Goal: Information Seeking & Learning: Check status

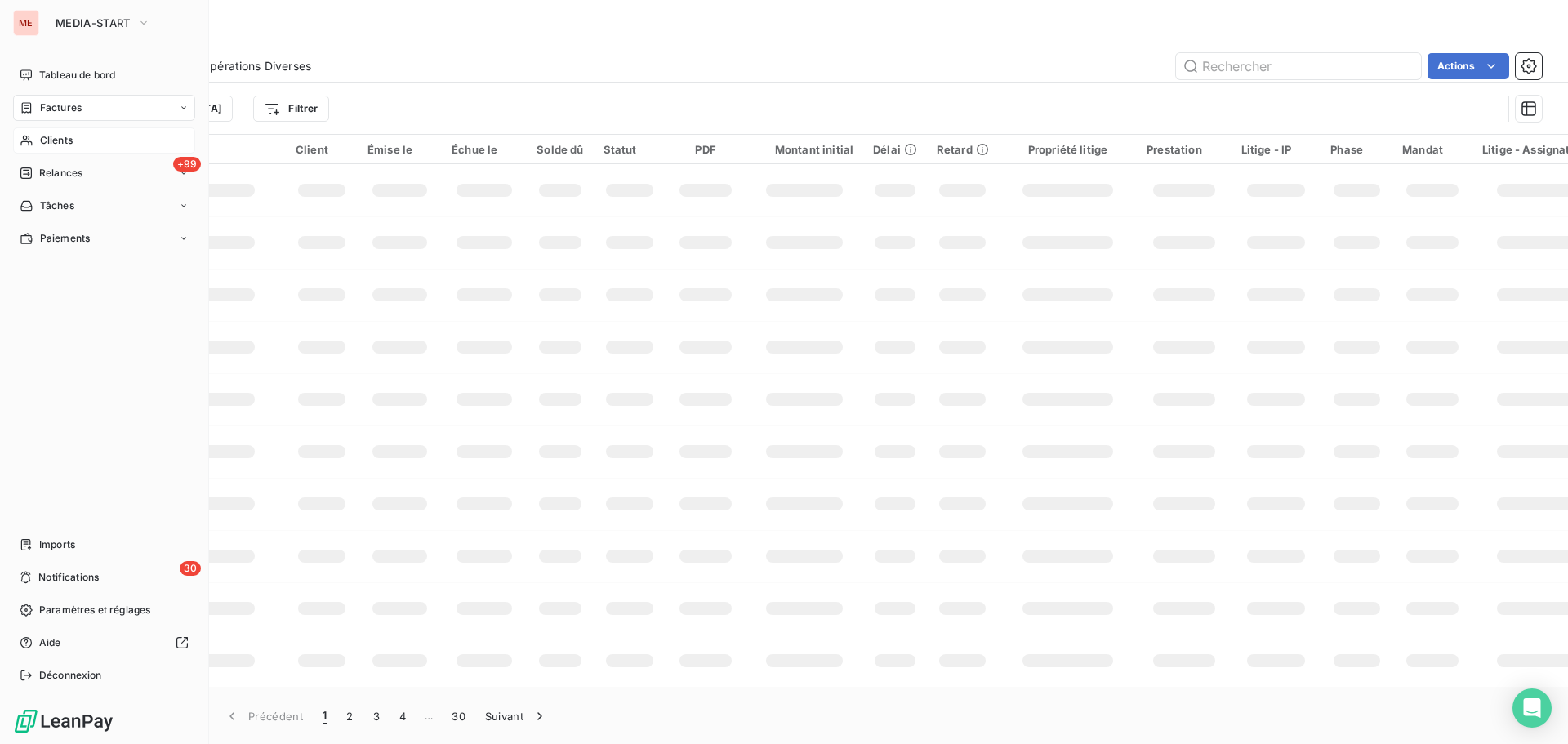
click at [24, 144] on icon at bounding box center [27, 140] width 14 height 13
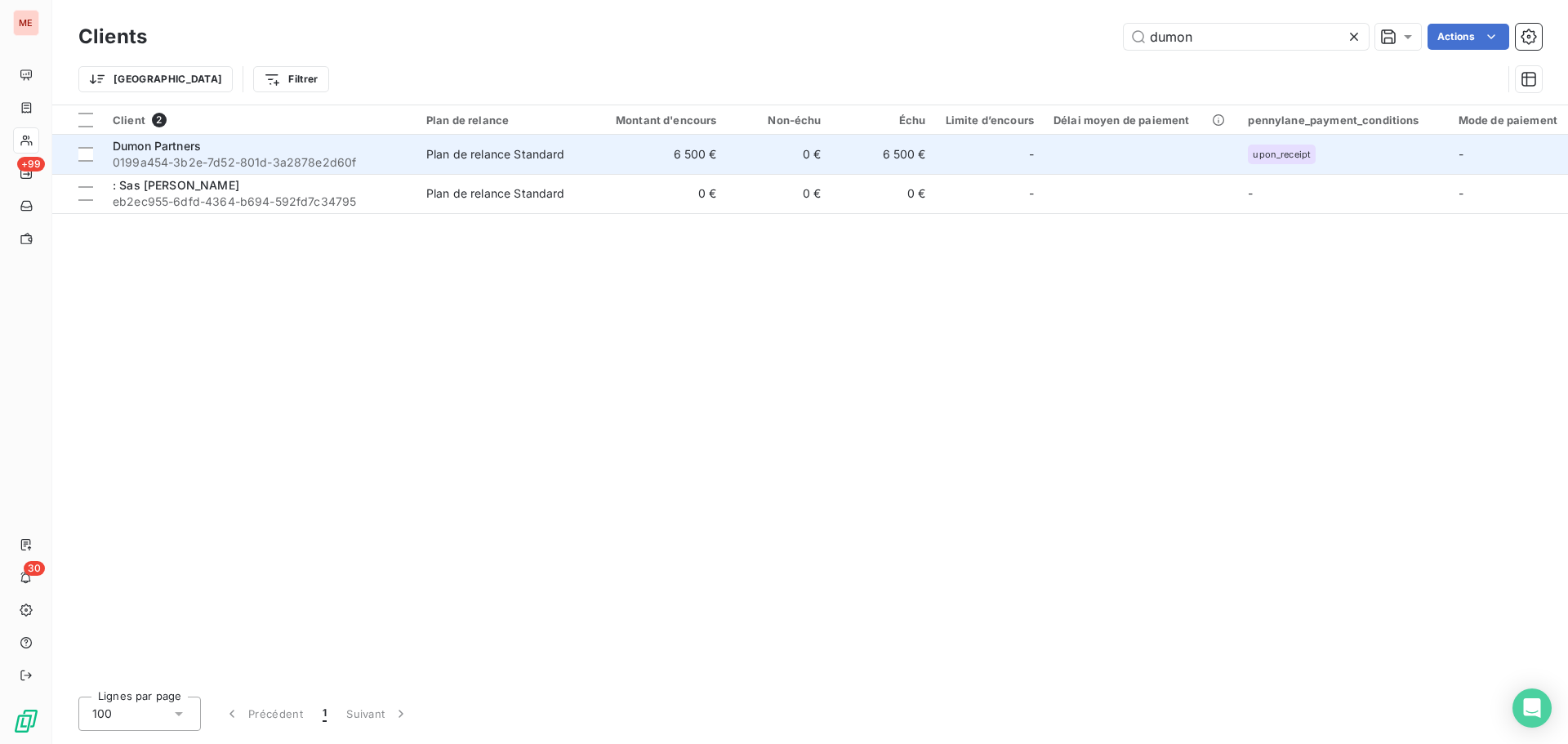
type input "dumon"
click at [393, 155] on span "0199a454-3b2e-7d52-801d-3a2878e2d60f" at bounding box center [260, 163] width 294 height 17
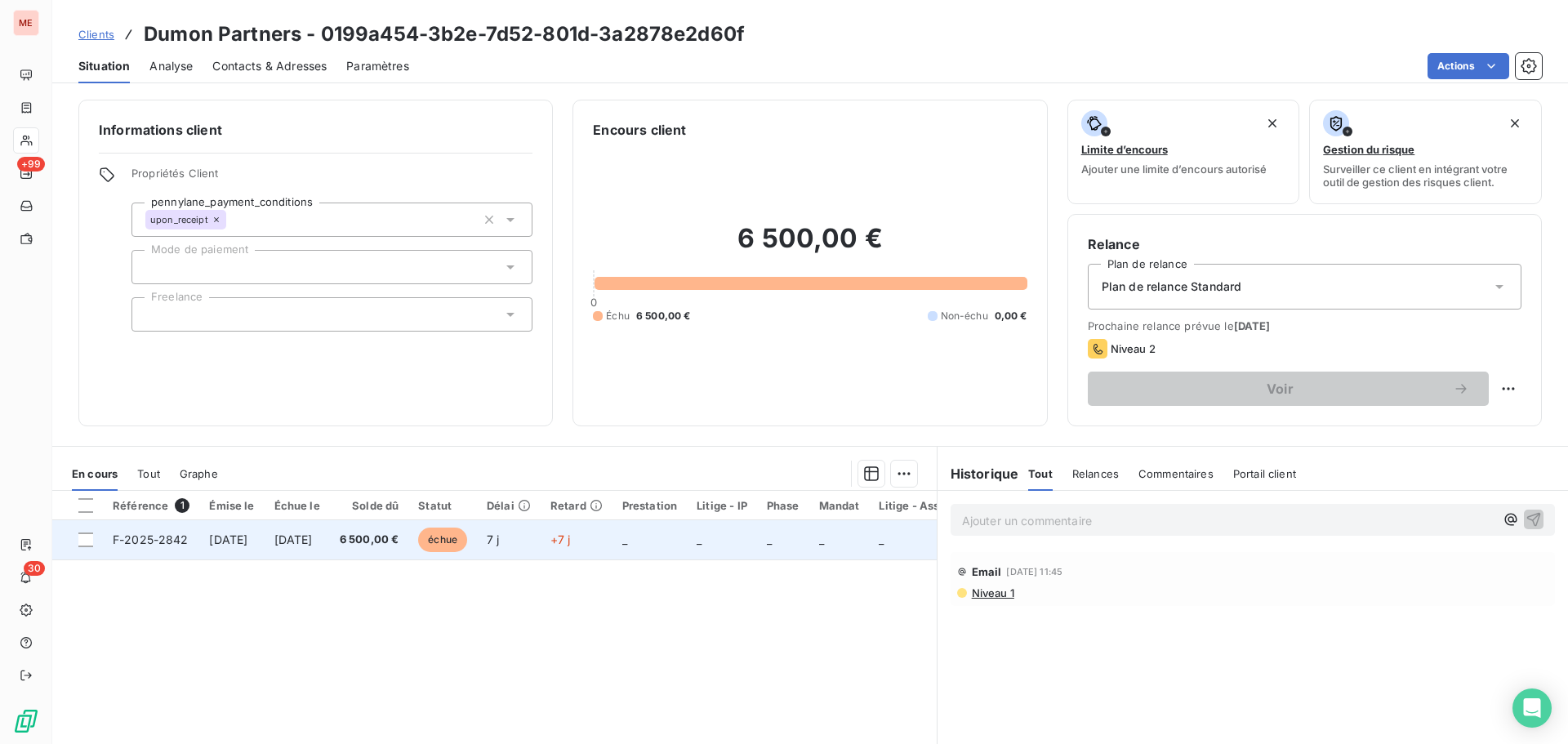
click at [185, 552] on td "F-2025-2842" at bounding box center [150, 540] width 96 height 39
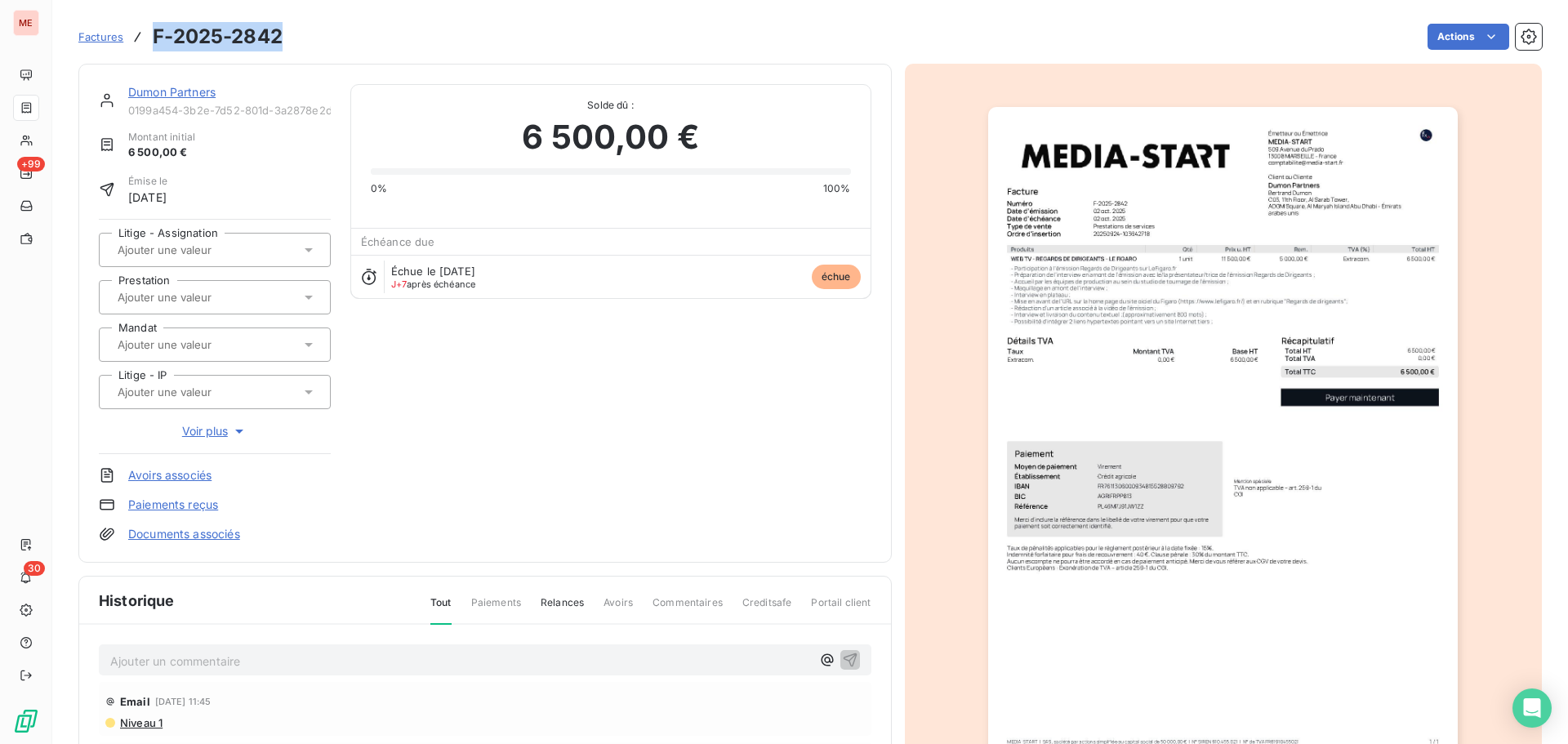
drag, startPoint x: 291, startPoint y: 36, endPoint x: 154, endPoint y: 41, distance: 137.1
click at [154, 41] on div "Factures F-2025-2842 Actions" at bounding box center [810, 37] width 1464 height 34
copy h3 "F-2025-2842"
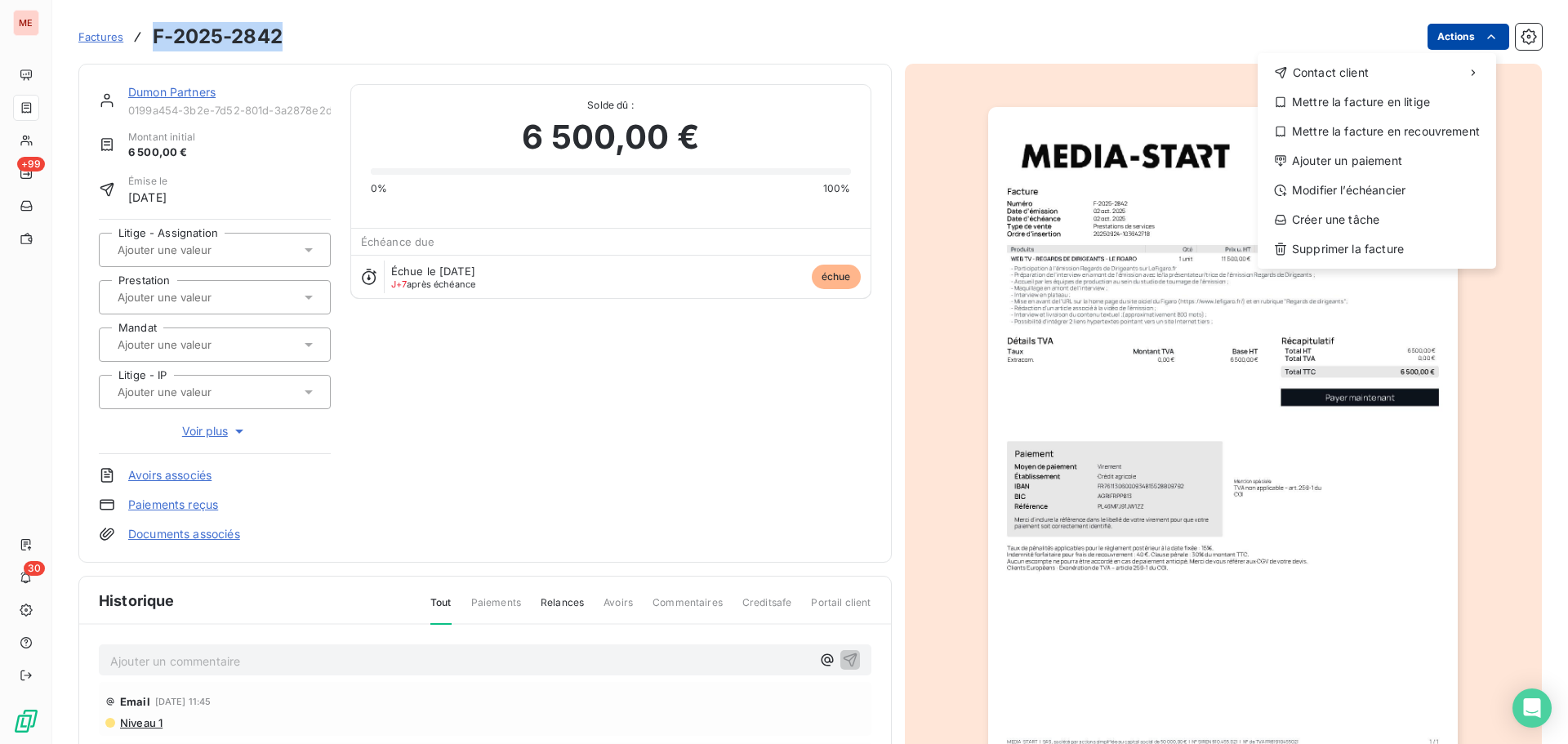
click at [1422, 41] on html "ME +99 30 Factures F-2025-2842 Actions Contact client Mettre la facture en liti…" at bounding box center [784, 372] width 1568 height 744
click at [1366, 161] on div "Ajouter un paiement" at bounding box center [1376, 161] width 225 height 26
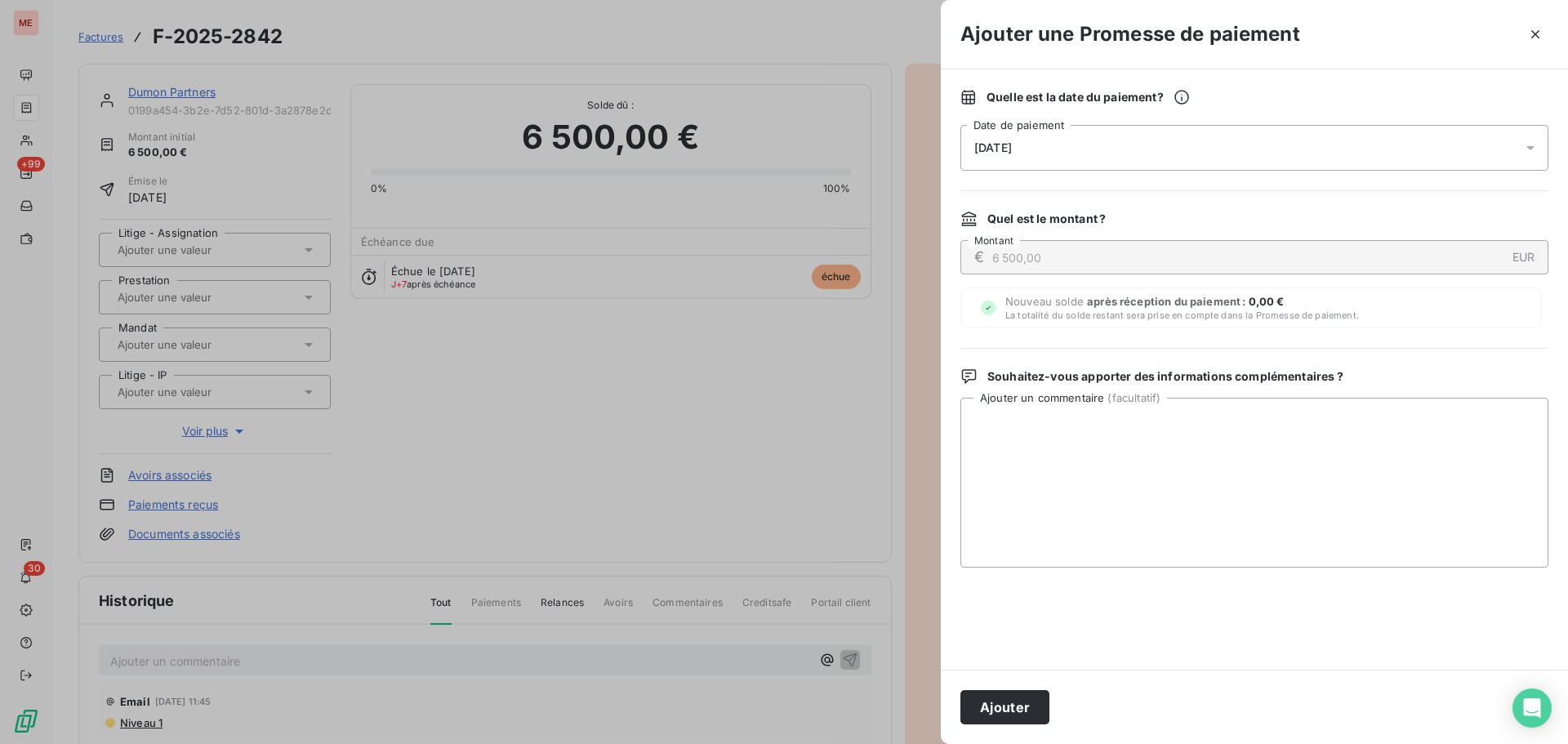
click at [1228, 143] on div "[DATE]" at bounding box center [1254, 148] width 588 height 46
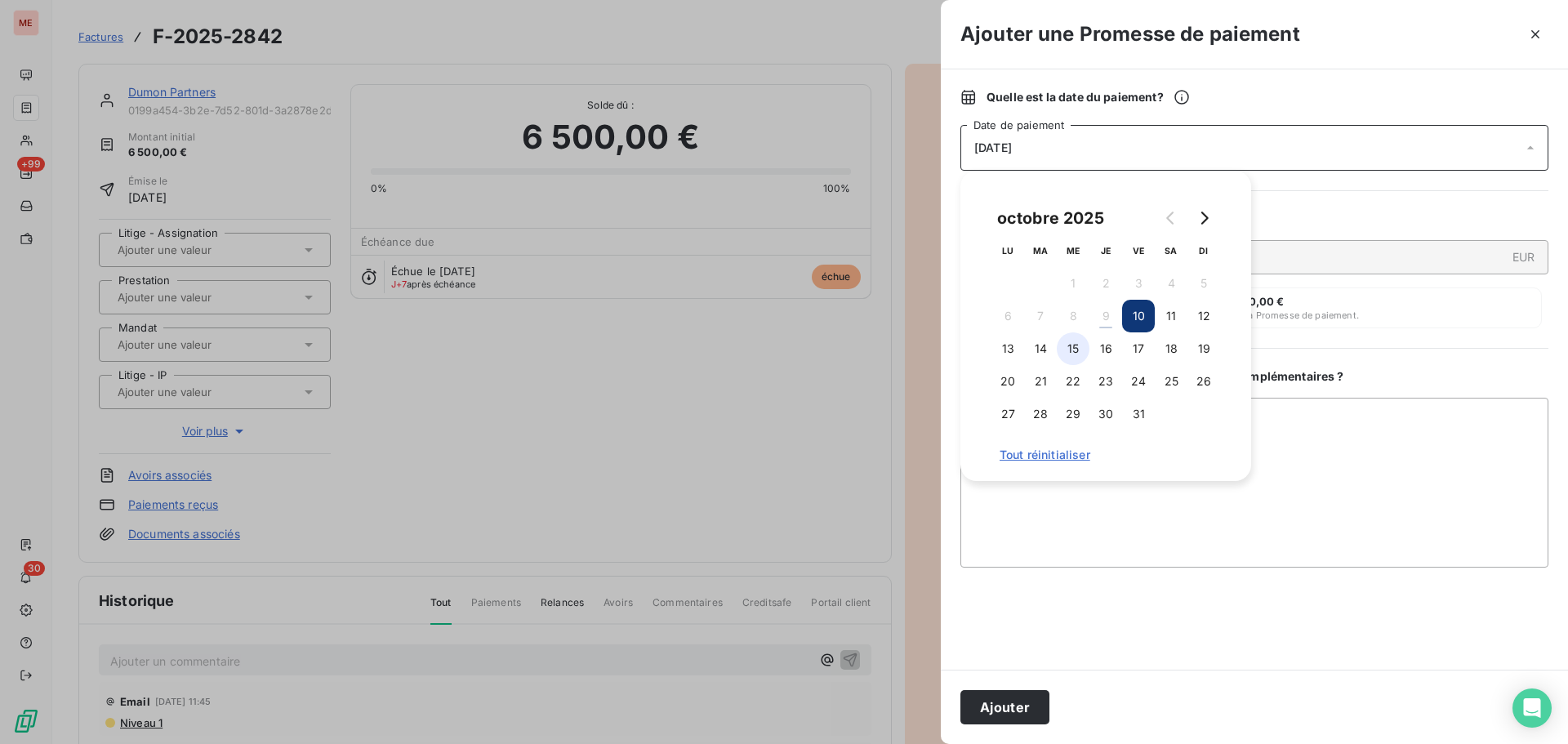
click at [1070, 349] on button "15" at bounding box center [1074, 349] width 33 height 33
click at [998, 699] on button "Ajouter" at bounding box center [1005, 707] width 89 height 34
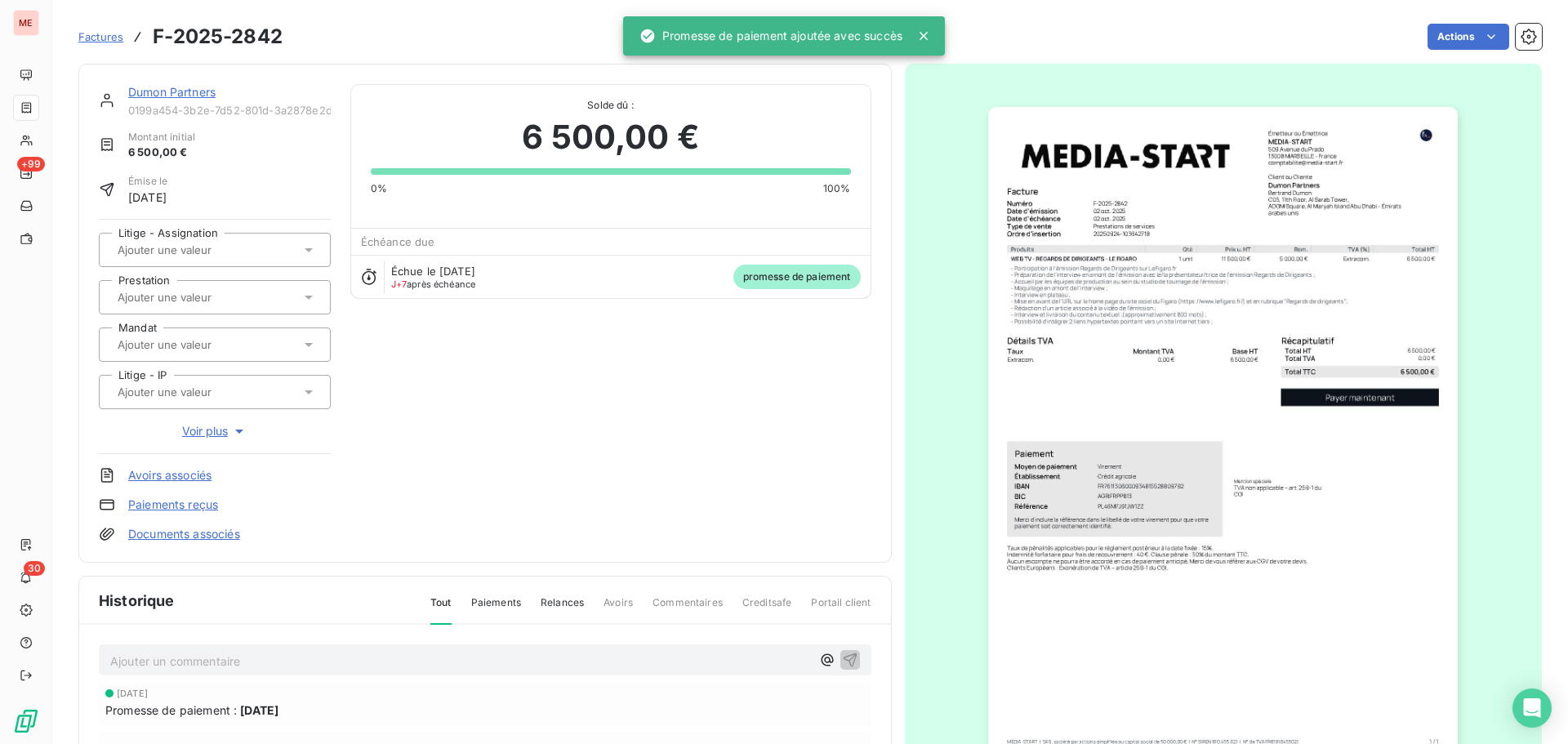
click at [307, 657] on p "Ajouter un commentaire ﻿" at bounding box center [460, 661] width 701 height 21
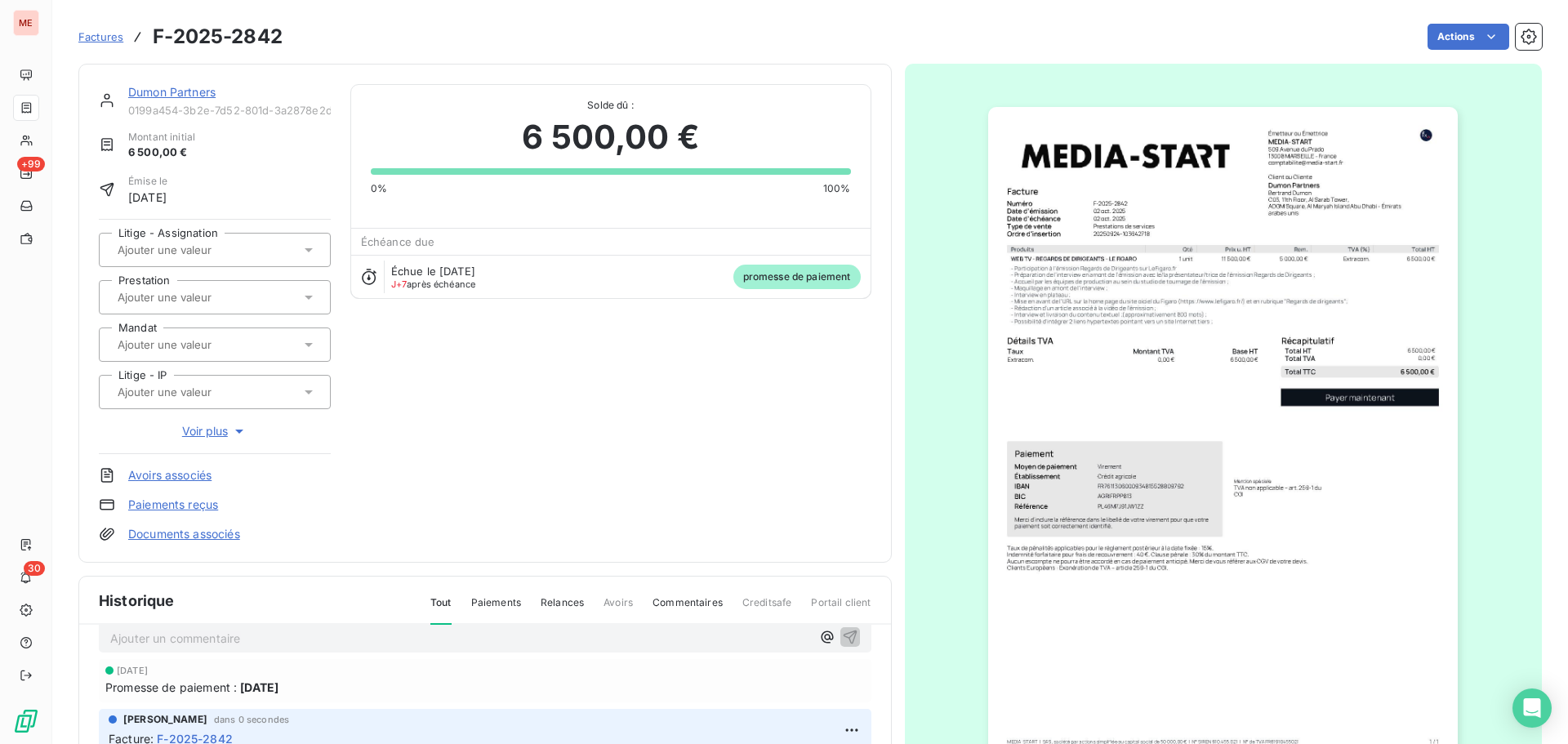
click at [156, 92] on link "Dumon Partners" at bounding box center [172, 92] width 88 height 14
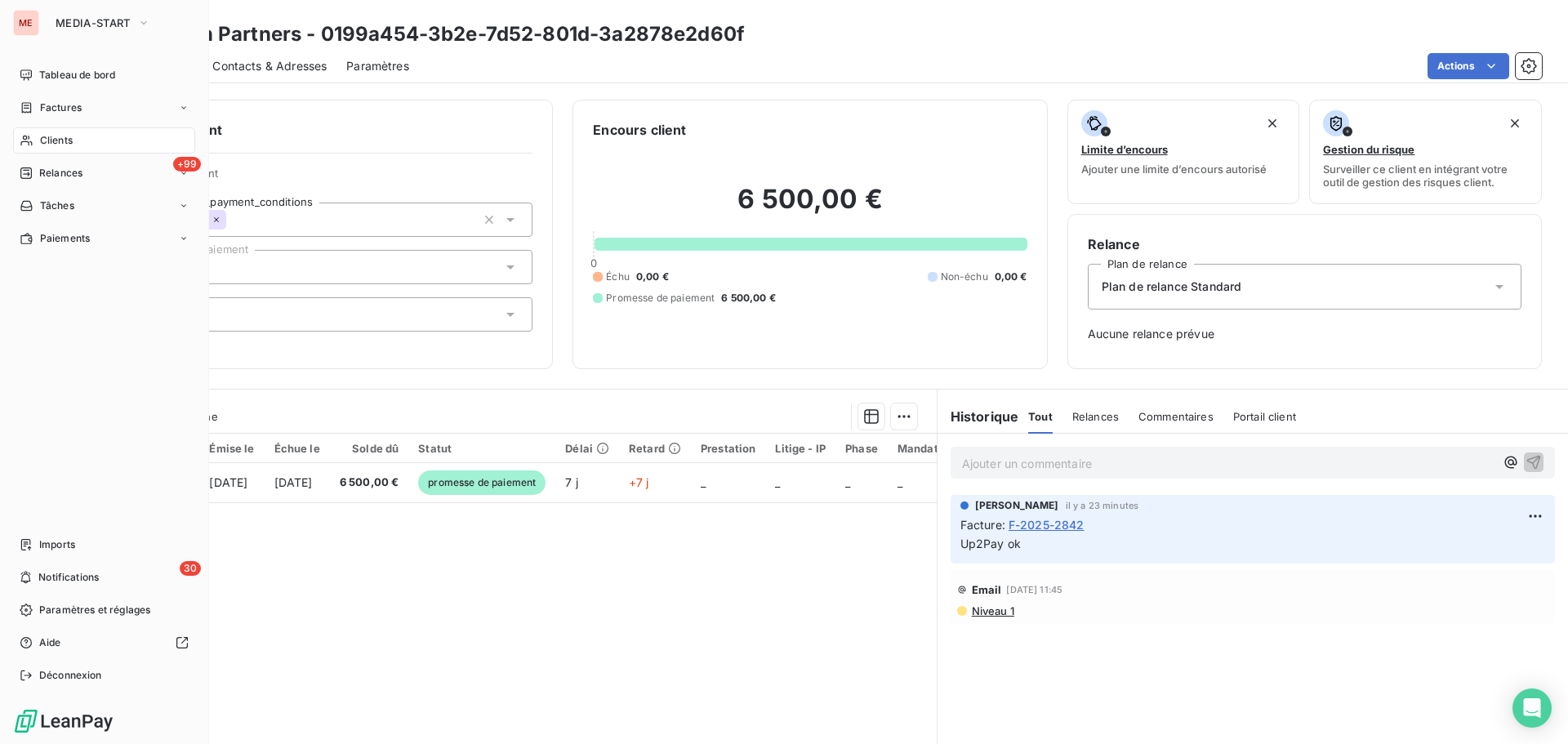
click at [28, 130] on div "Clients" at bounding box center [104, 141] width 182 height 26
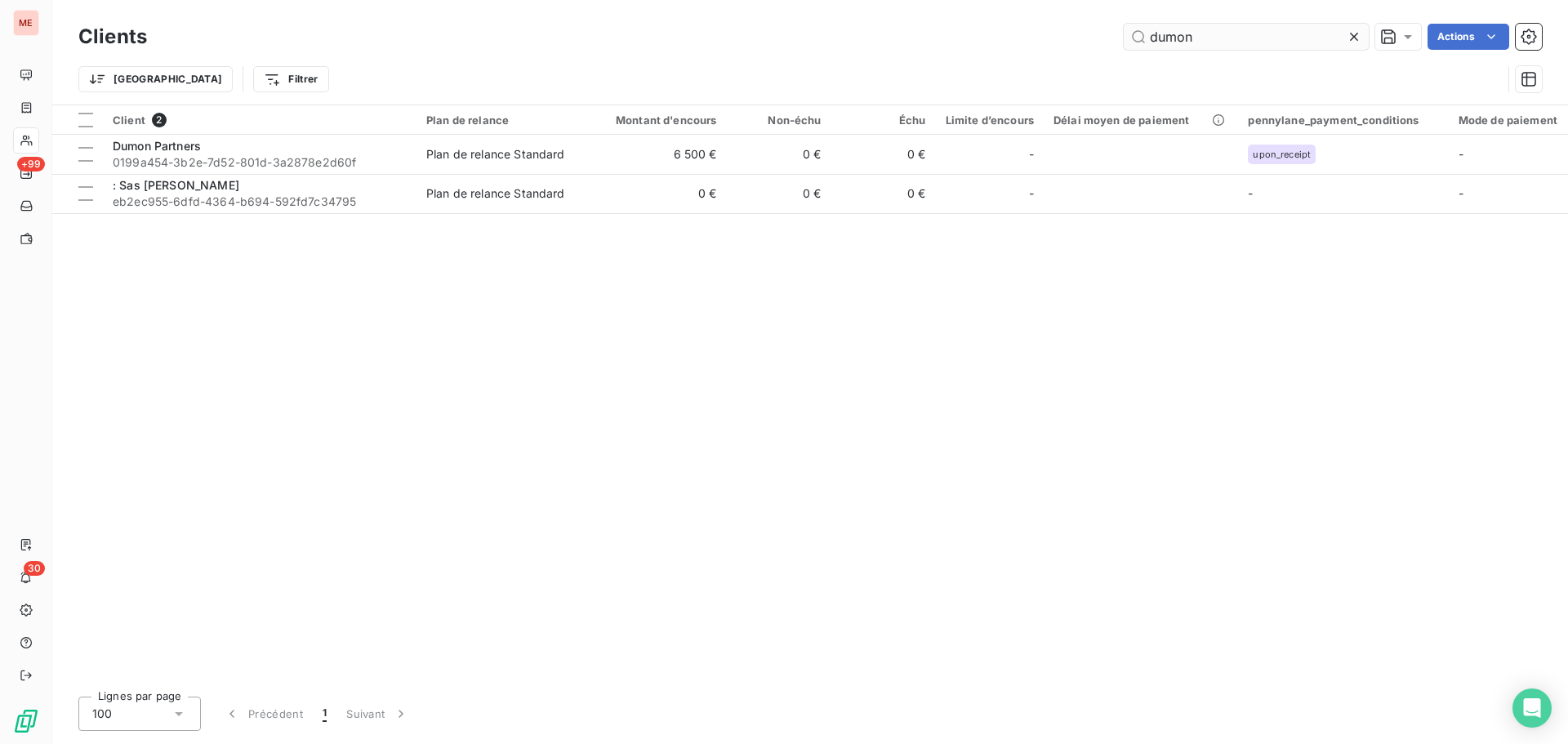
click at [1239, 36] on input "dumon" at bounding box center [1247, 37] width 245 height 26
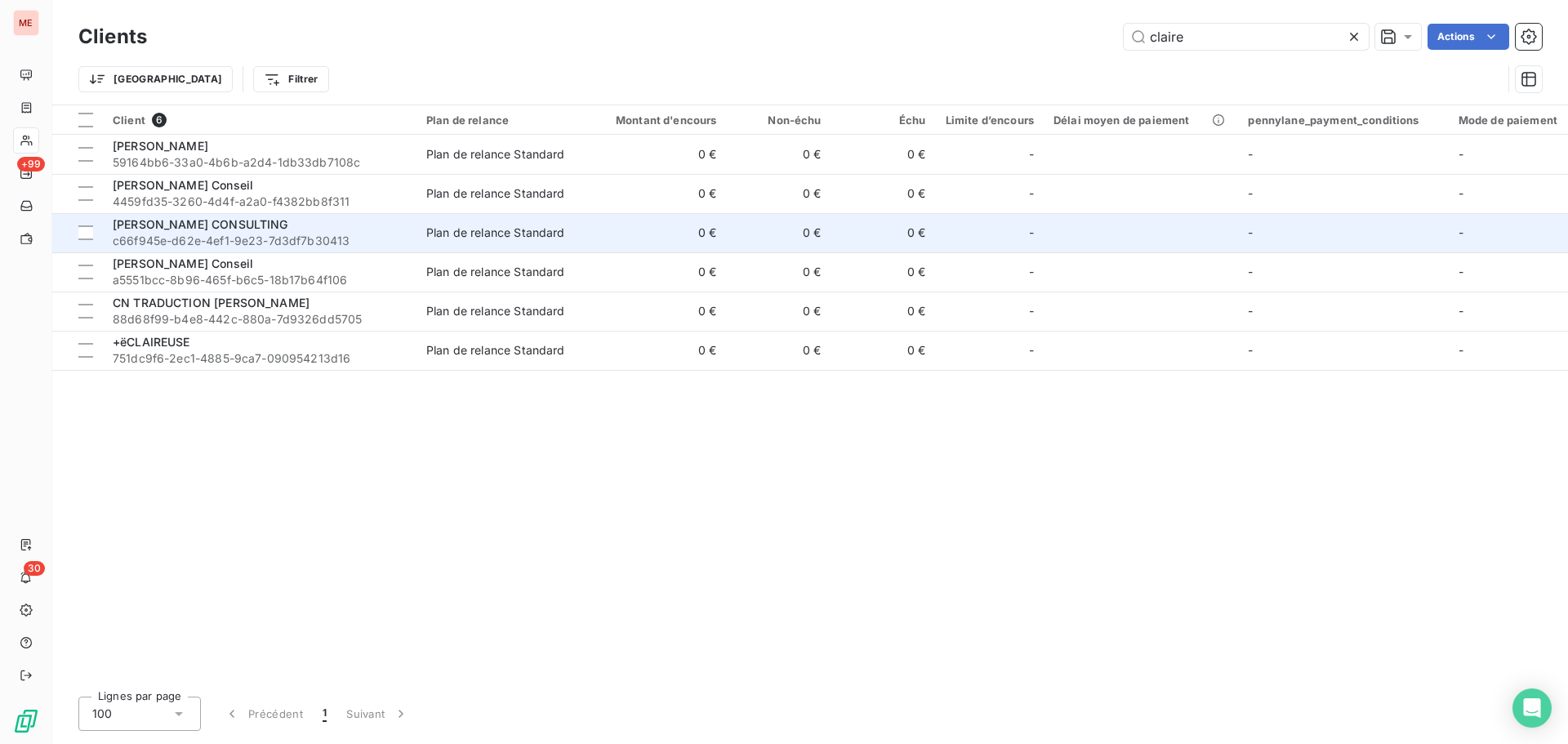
type input "claire"
click at [241, 239] on span "c66f945e-d62e-4ef1-9e23-7d3df7b30413" at bounding box center [260, 241] width 294 height 17
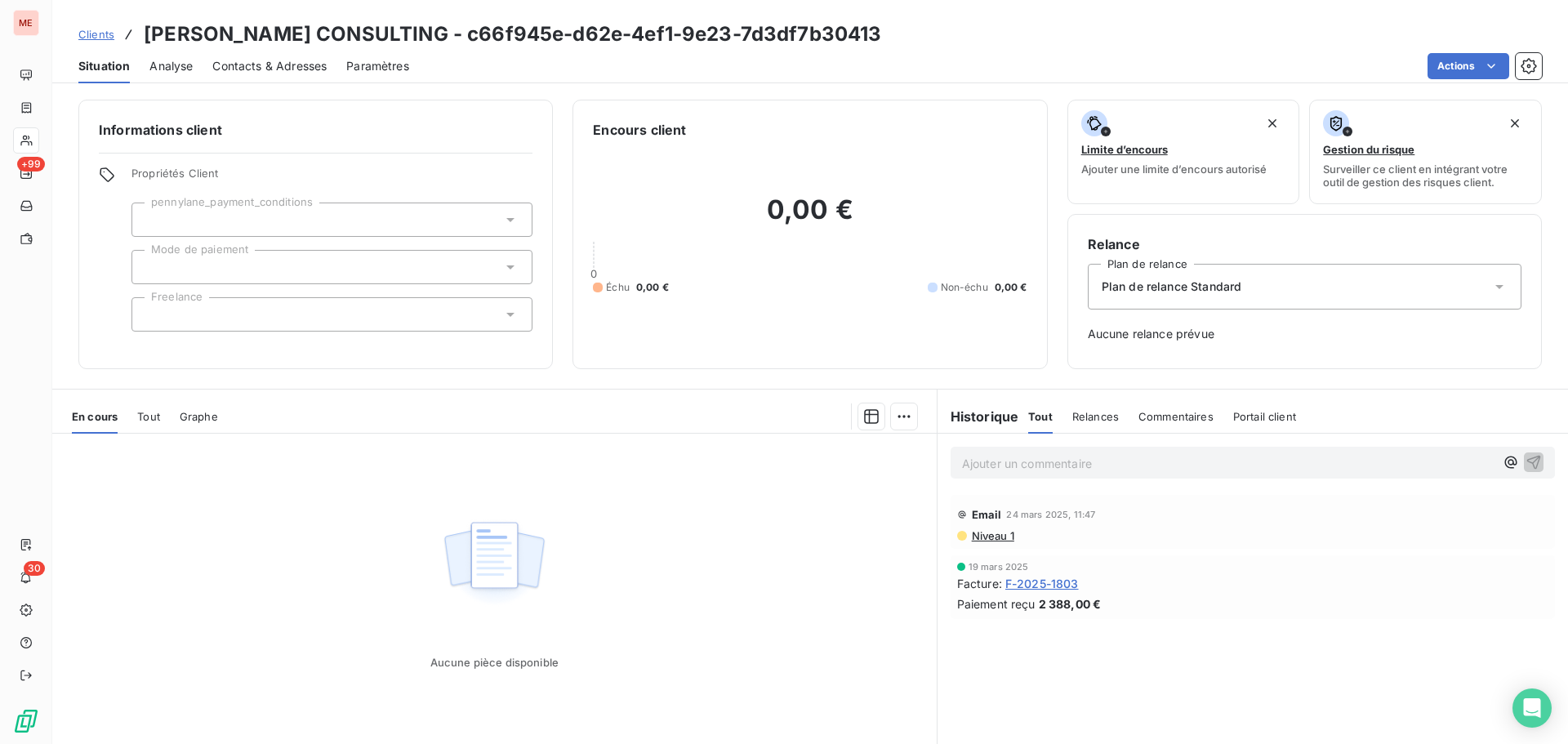
click at [1032, 586] on span "F-2025-1803" at bounding box center [1042, 584] width 74 height 17
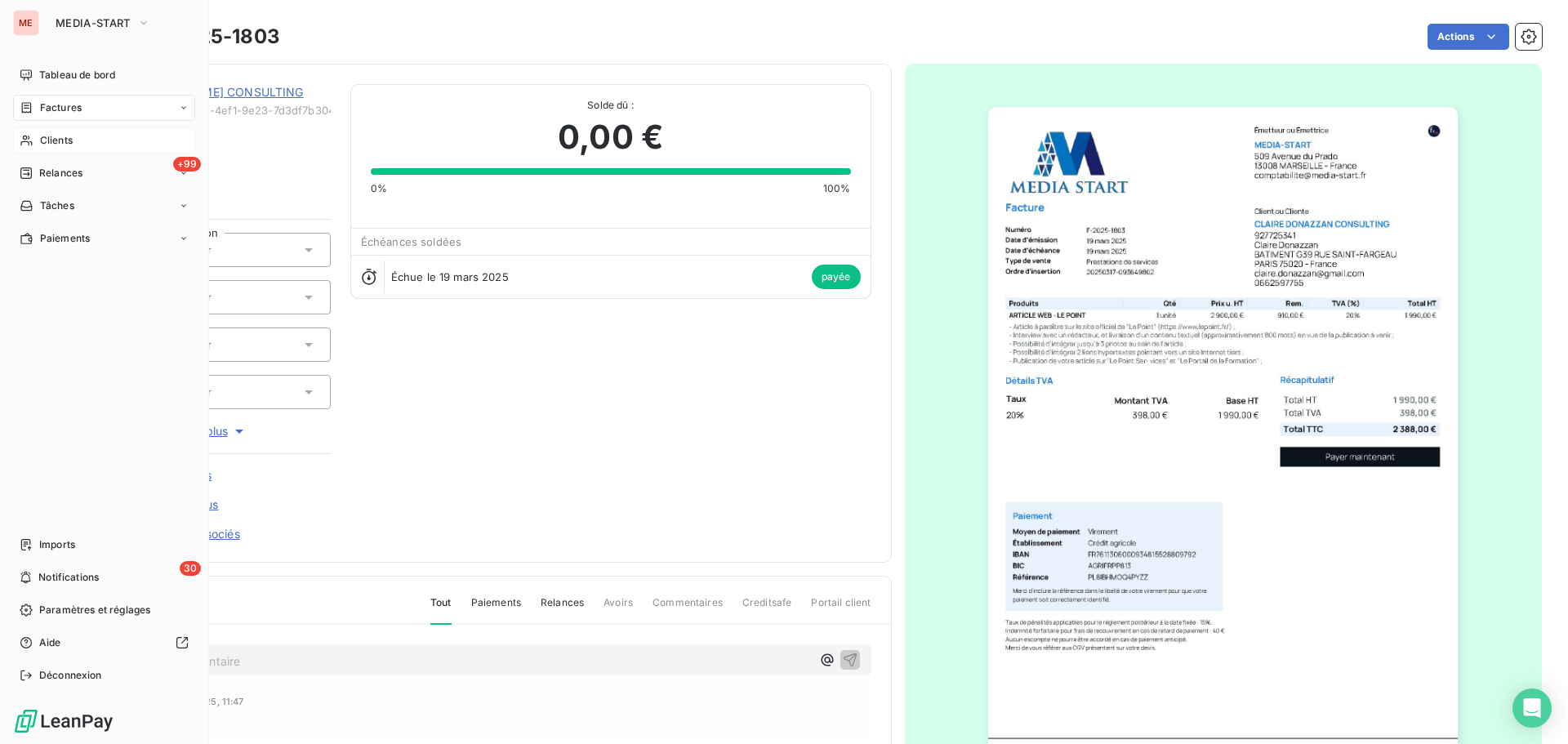
click at [32, 131] on div "Clients" at bounding box center [104, 141] width 182 height 26
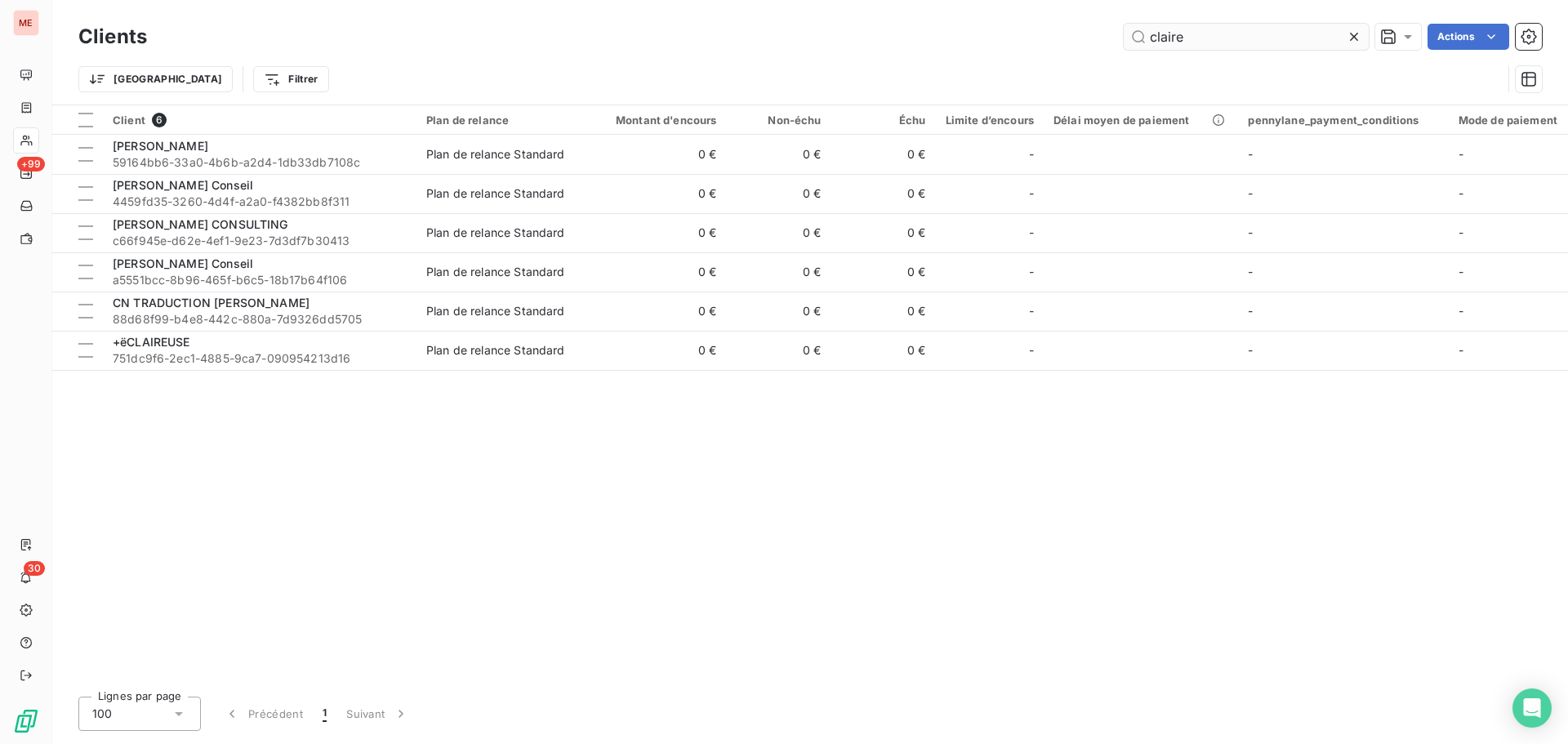
click at [1205, 46] on input "claire" at bounding box center [1247, 37] width 245 height 26
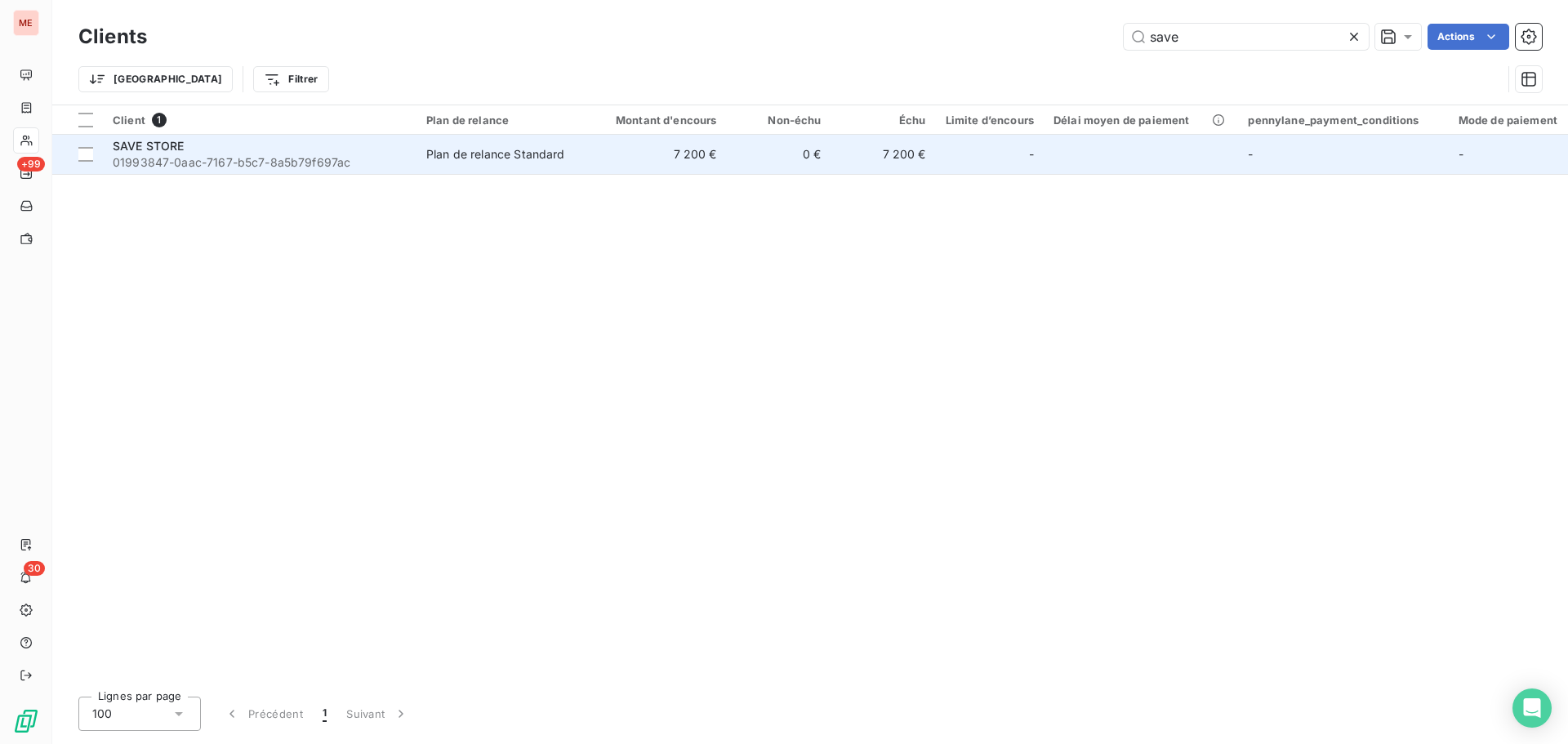
type input "save"
click at [616, 142] on td "7 200 €" at bounding box center [657, 154] width 141 height 39
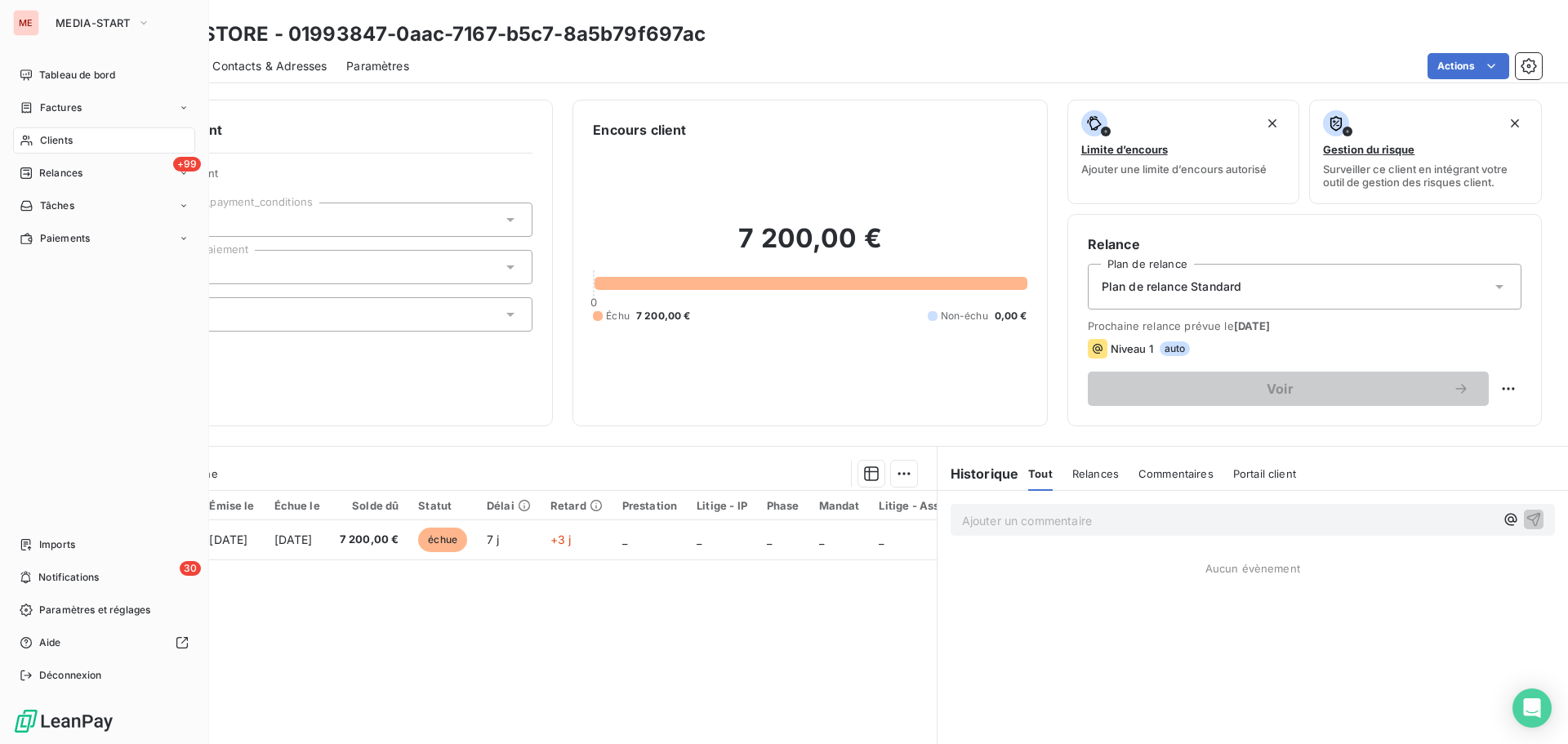
click at [34, 149] on div "Clients" at bounding box center [104, 141] width 182 height 26
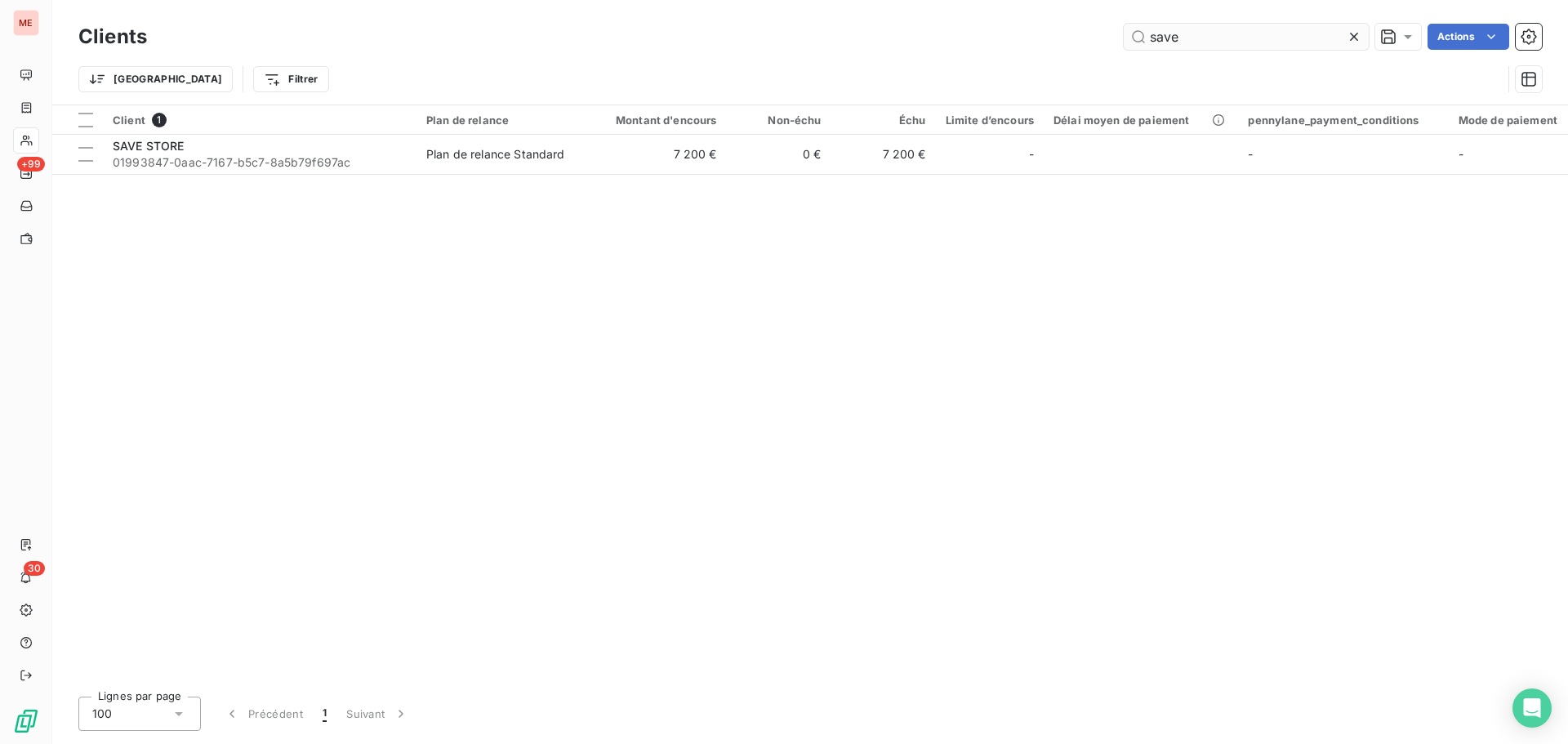
click at [1221, 34] on input "save" at bounding box center [1247, 37] width 245 height 26
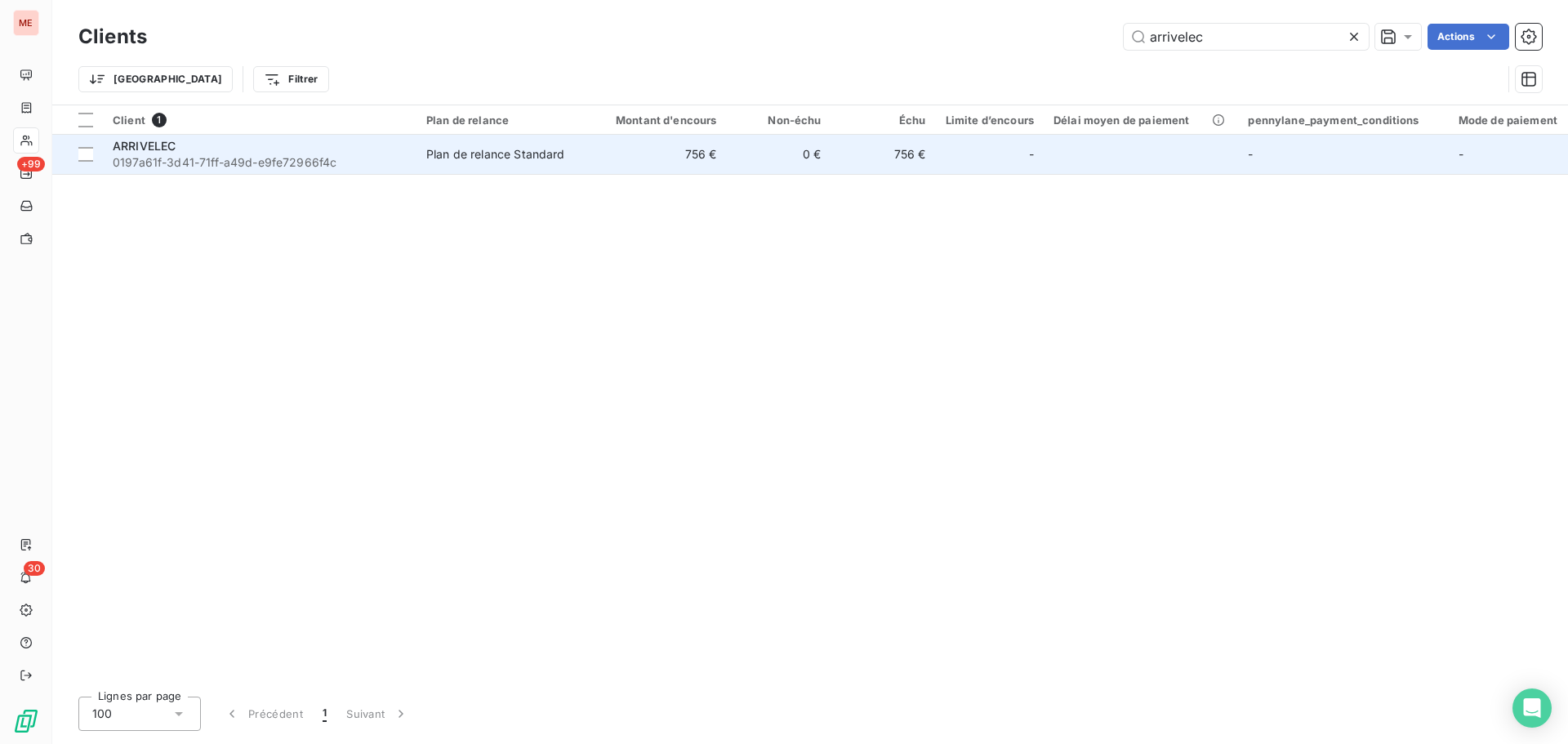
type input "arrivelec"
click at [371, 156] on span "0197a61f-3d41-71ff-a49d-e9fe72966f4c" at bounding box center [260, 163] width 294 height 17
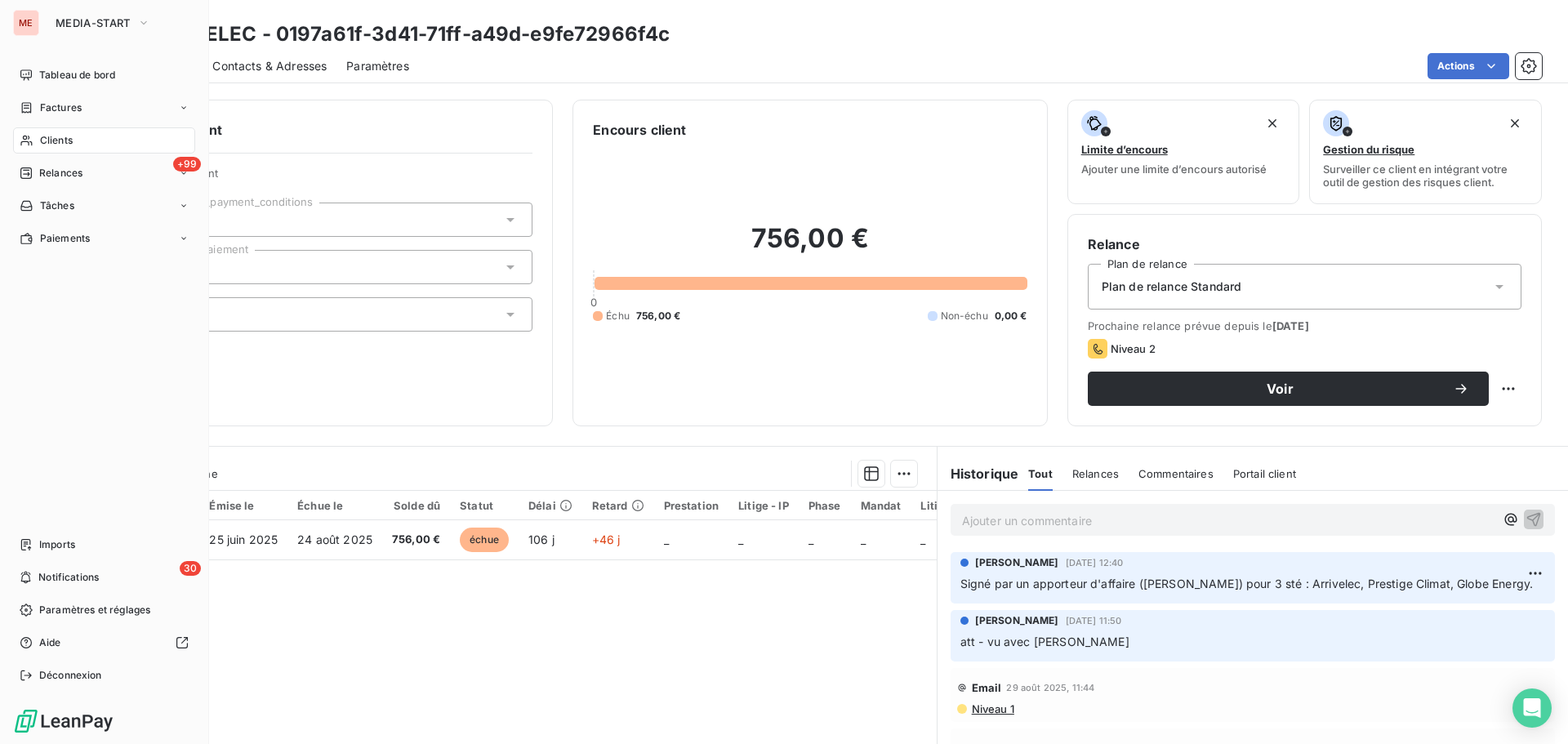
click at [37, 140] on div "Clients" at bounding box center [104, 141] width 182 height 26
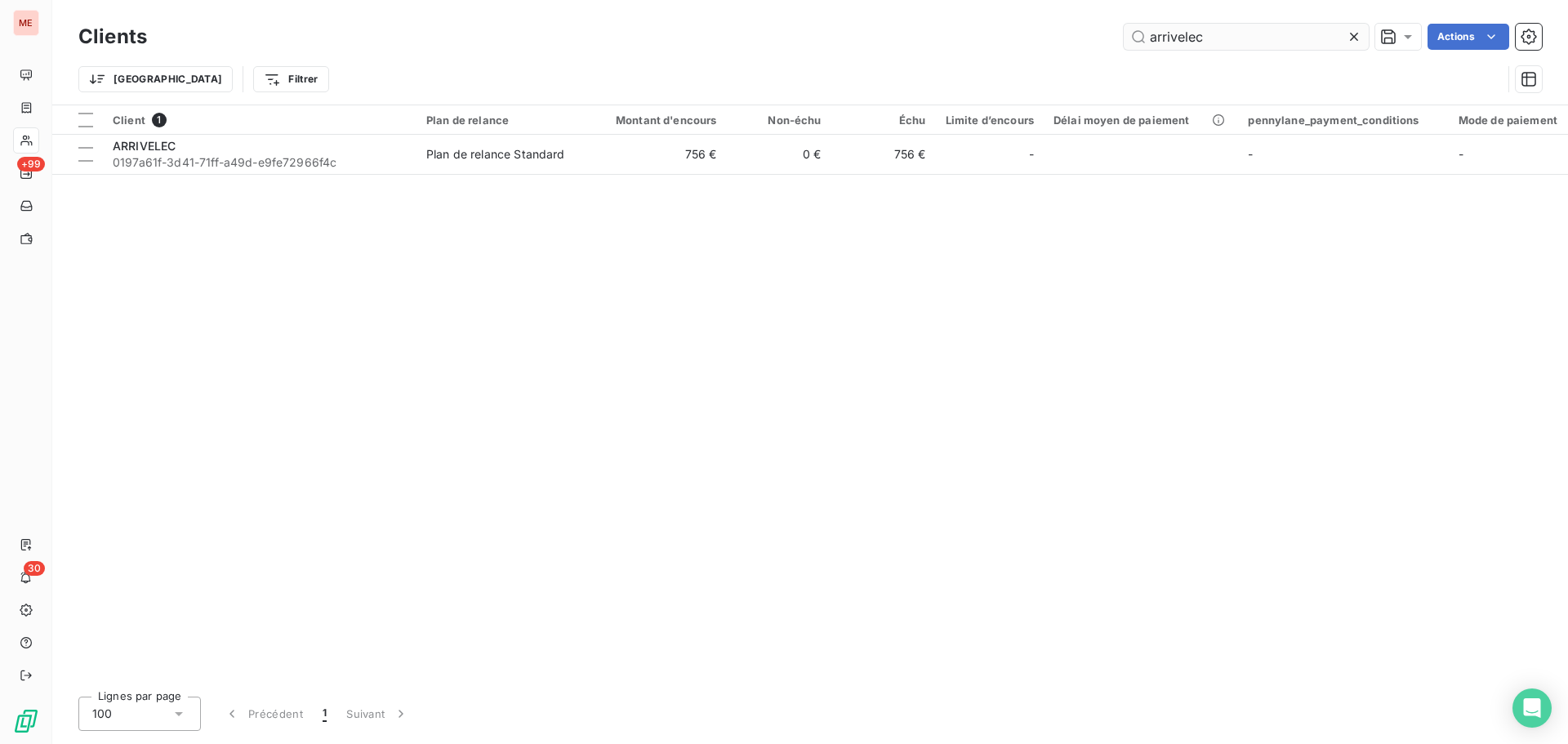
click at [1170, 43] on input "arrivelec" at bounding box center [1247, 37] width 245 height 26
type input "[DEMOGRAPHIC_DATA]"
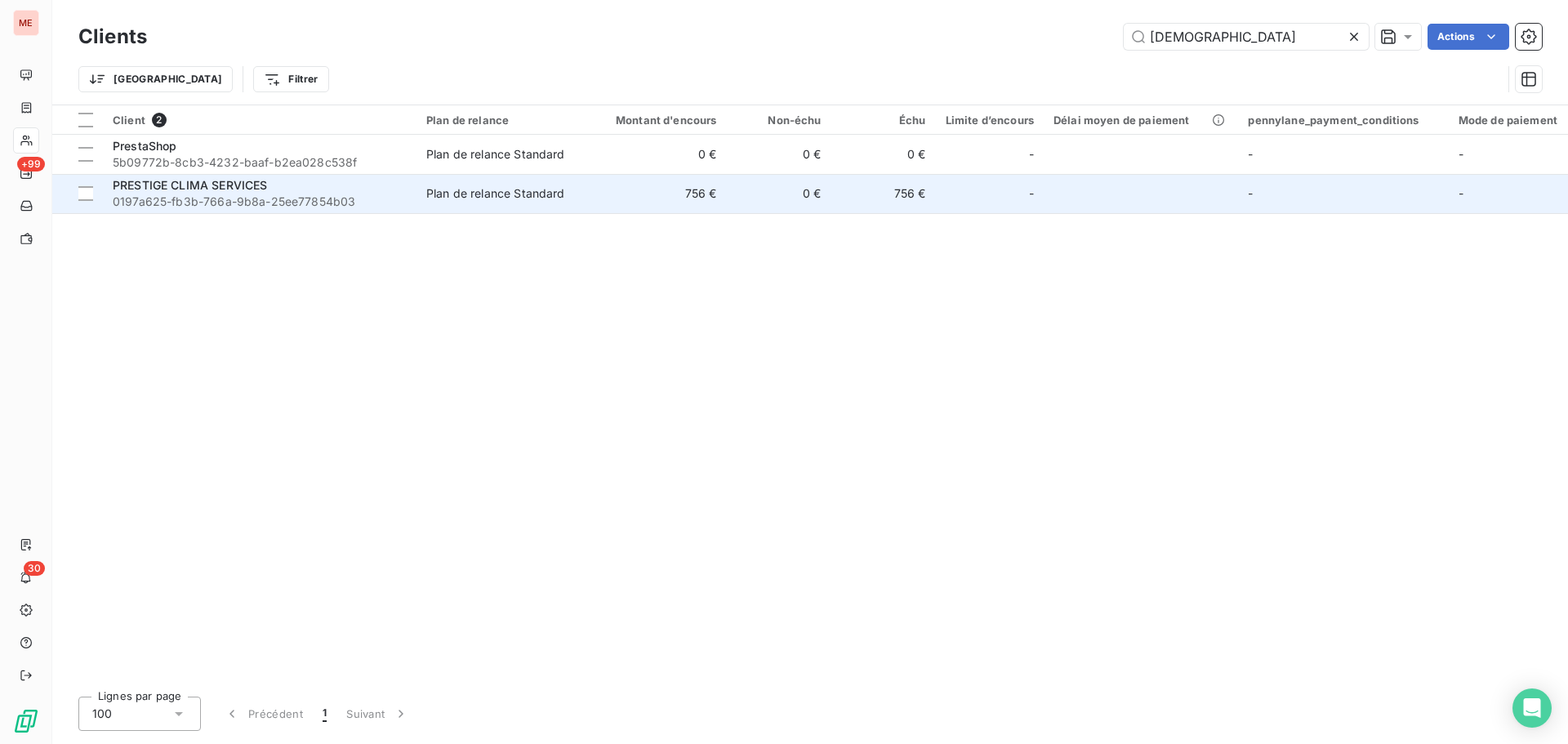
click at [622, 201] on td "756 €" at bounding box center [657, 193] width 141 height 39
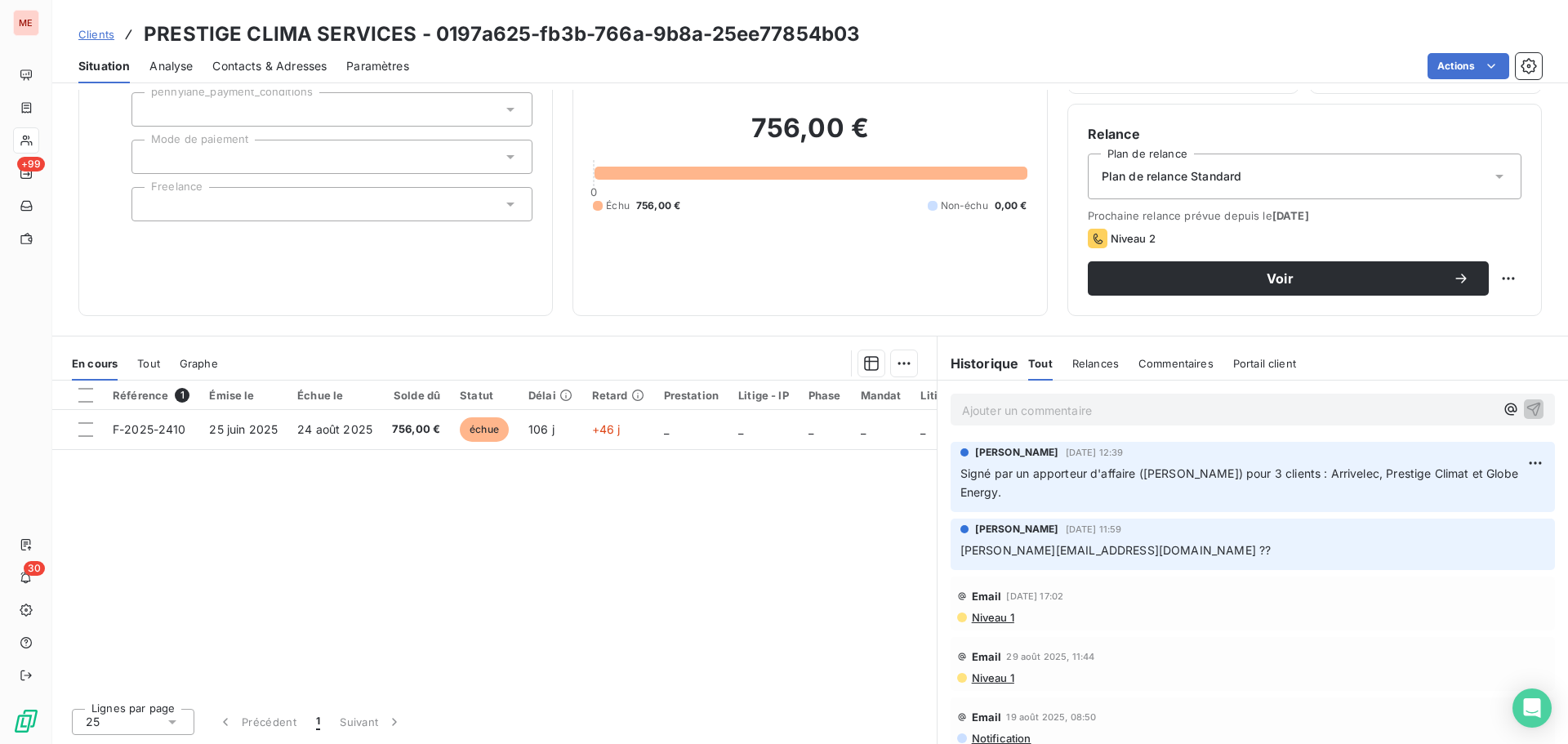
scroll to position [81, 0]
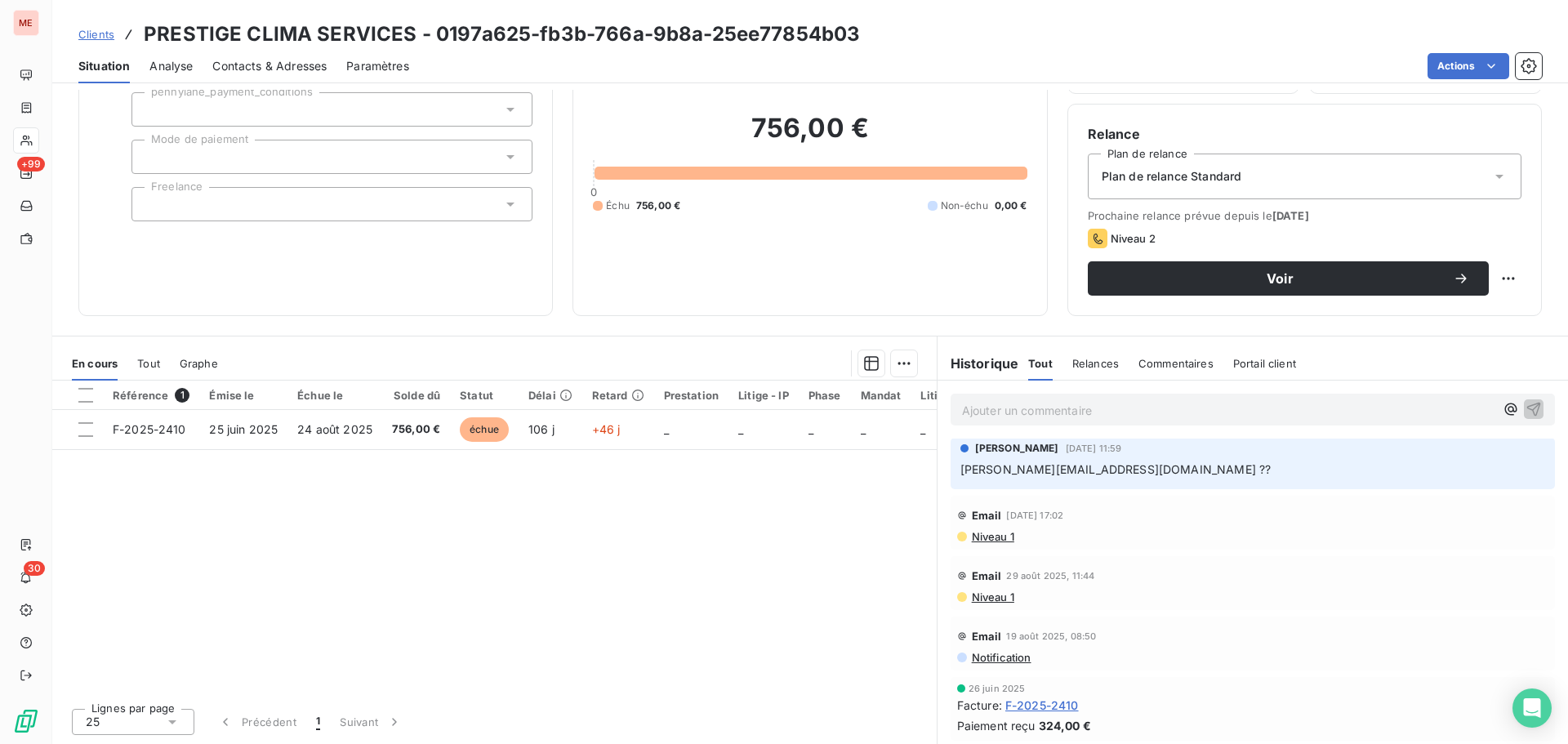
click at [957, 658] on div at bounding box center [962, 657] width 10 height 10
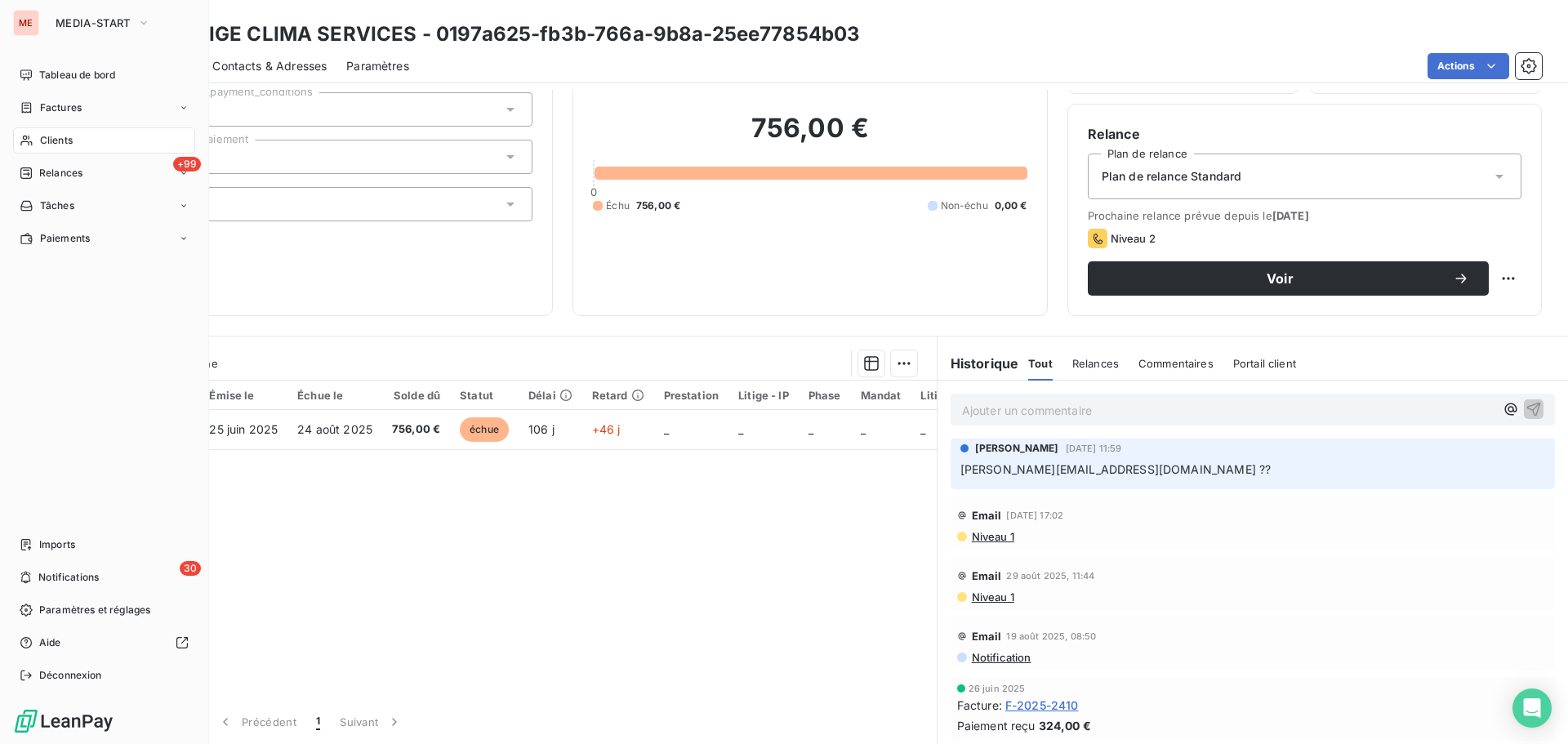
click at [34, 131] on div "Clients" at bounding box center [104, 141] width 182 height 26
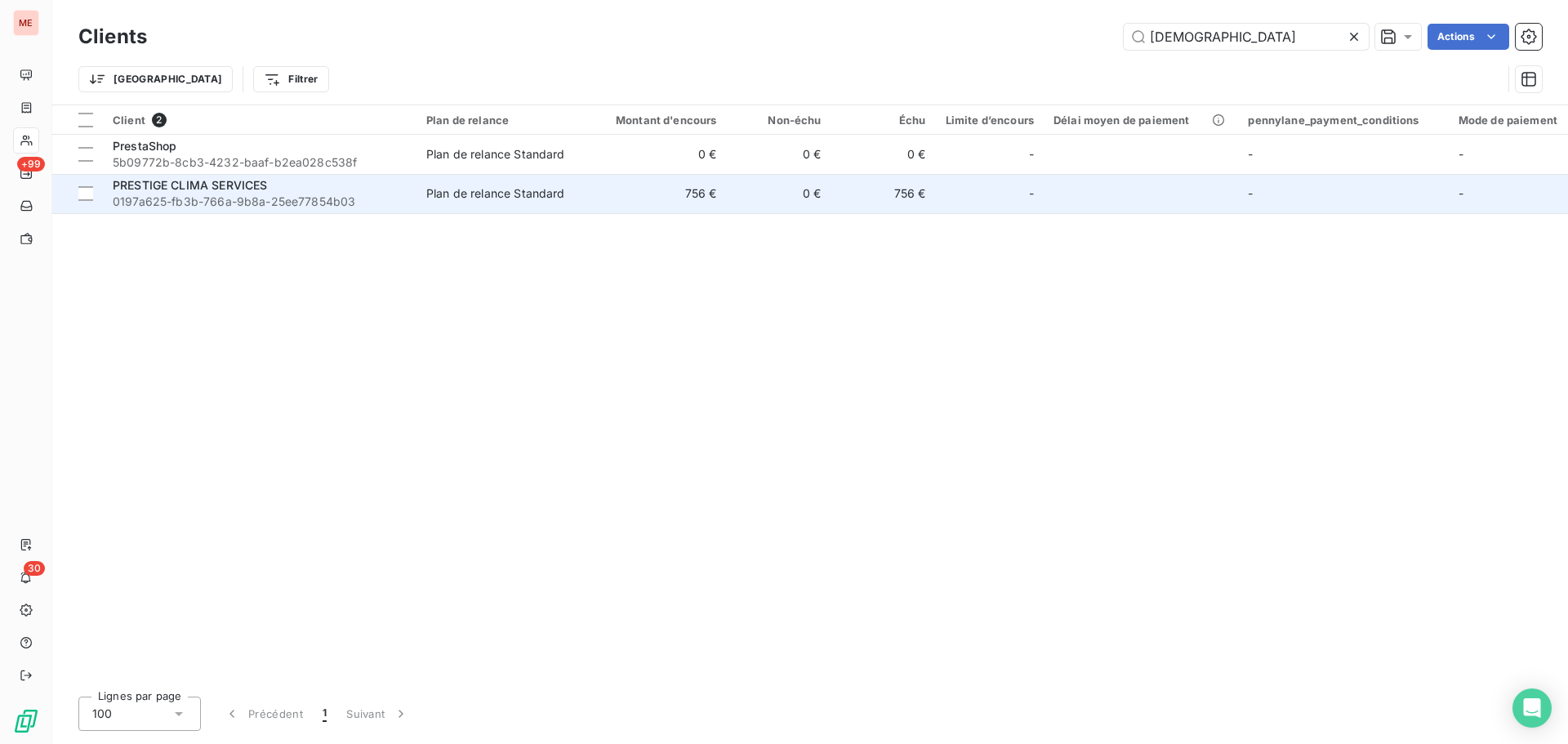
click at [457, 197] on div "Plan de relance Standard" at bounding box center [496, 193] width 139 height 17
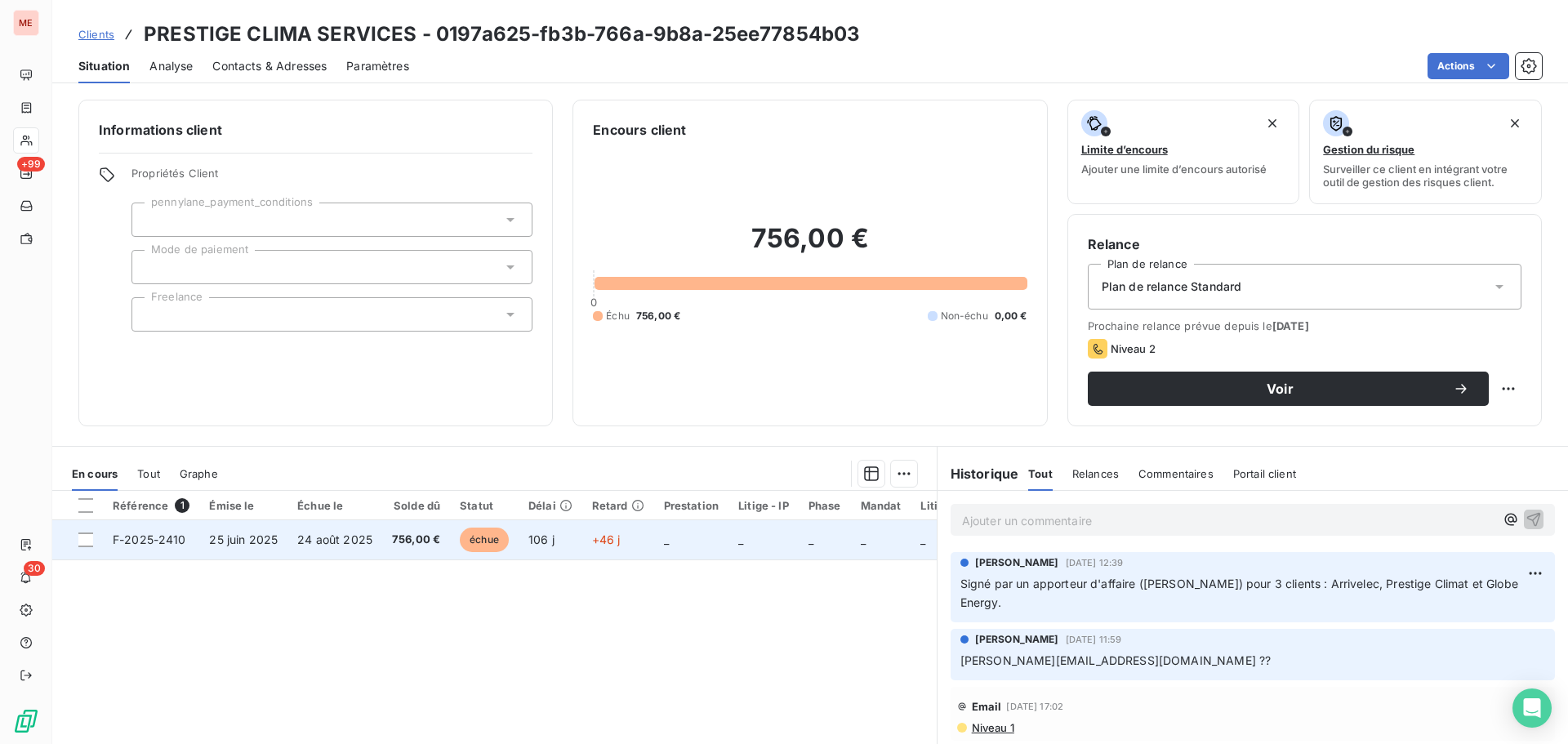
click at [499, 546] on span "échue" at bounding box center [484, 540] width 49 height 24
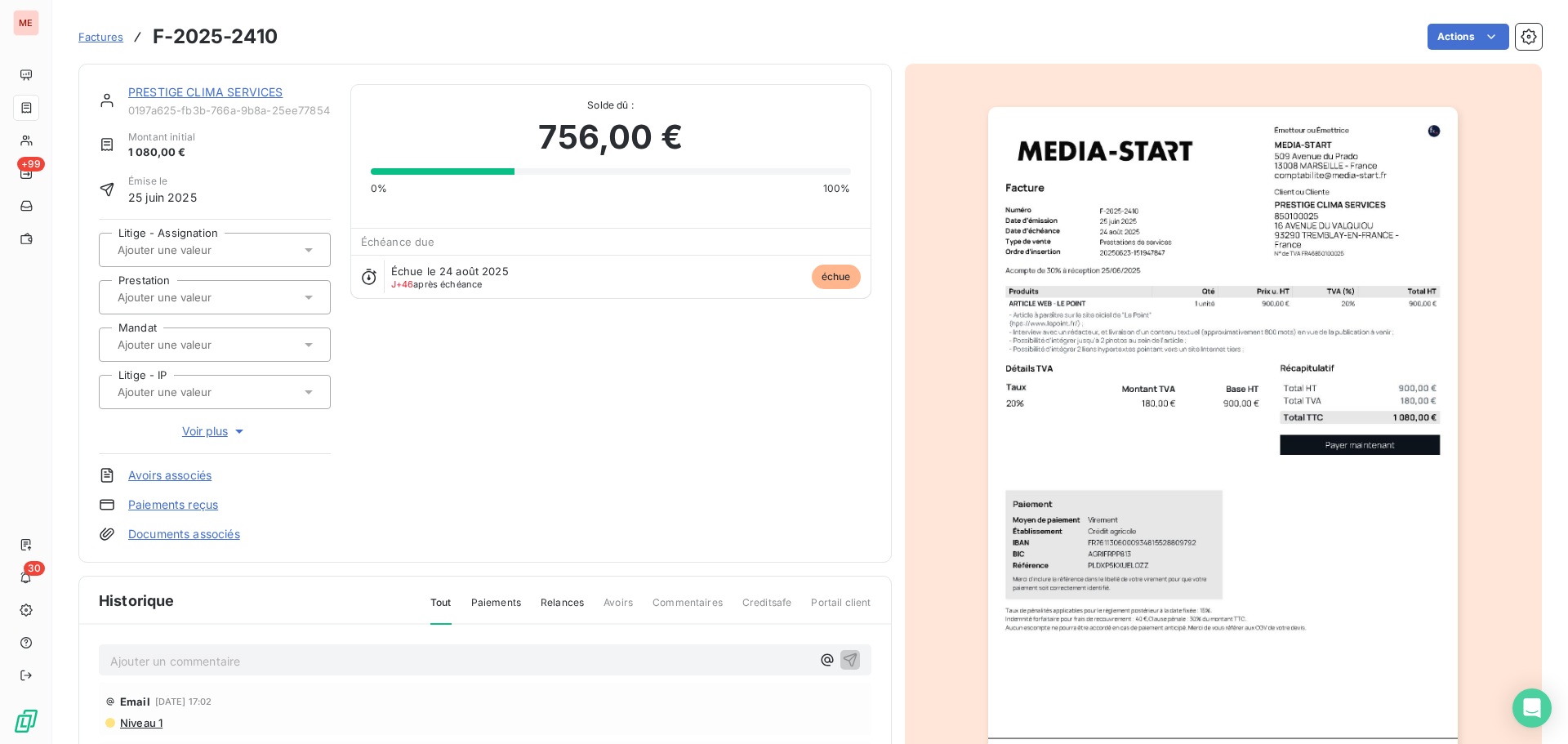
click at [1290, 366] on img "button" at bounding box center [1223, 439] width 470 height 665
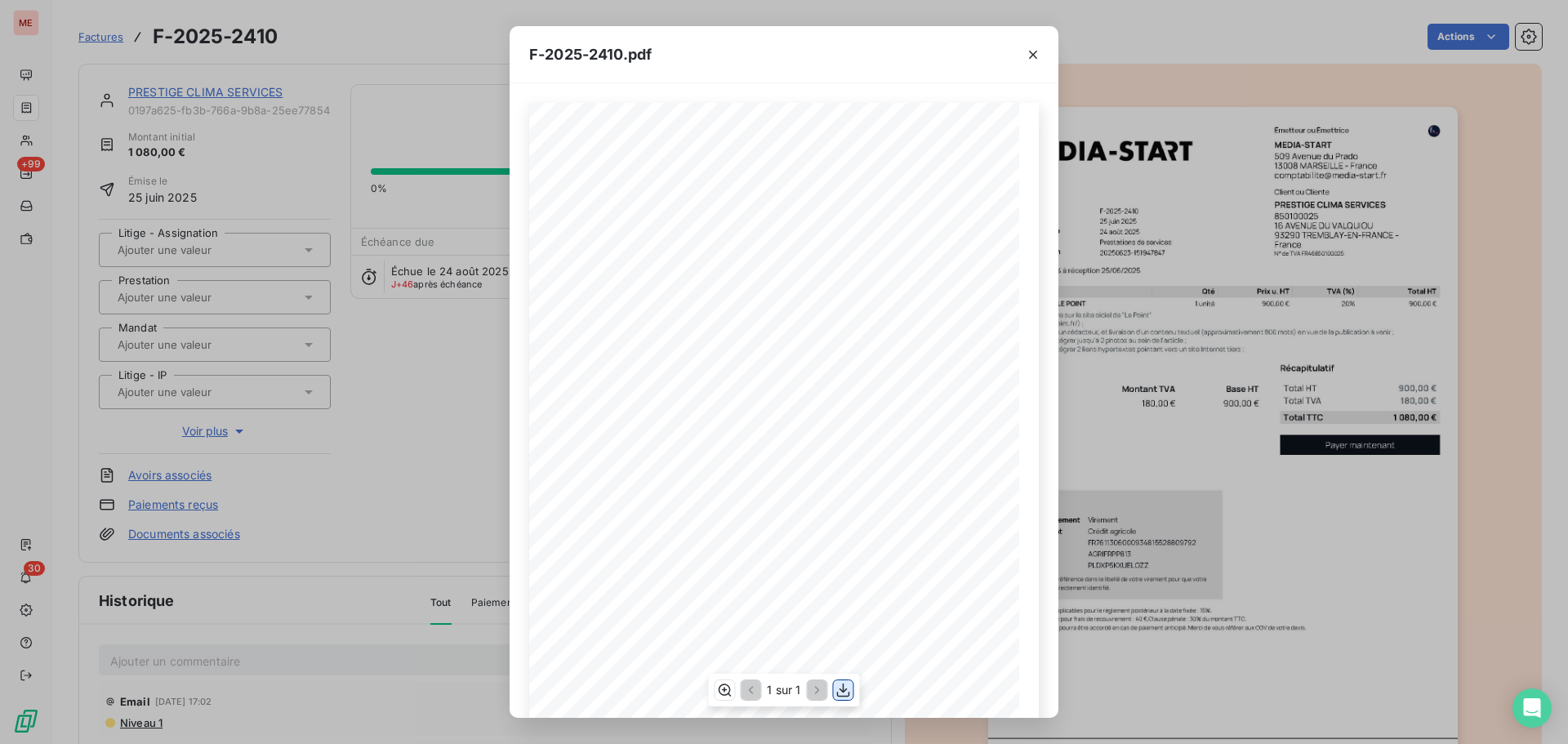
click at [838, 696] on icon "button" at bounding box center [844, 691] width 13 height 14
click at [141, 84] on div "F-2025-2410.pdf 900,00 € 180,00 € 1 080,00 € Émetteur ou Émettrice MEDIA-START …" at bounding box center [784, 372] width 1568 height 744
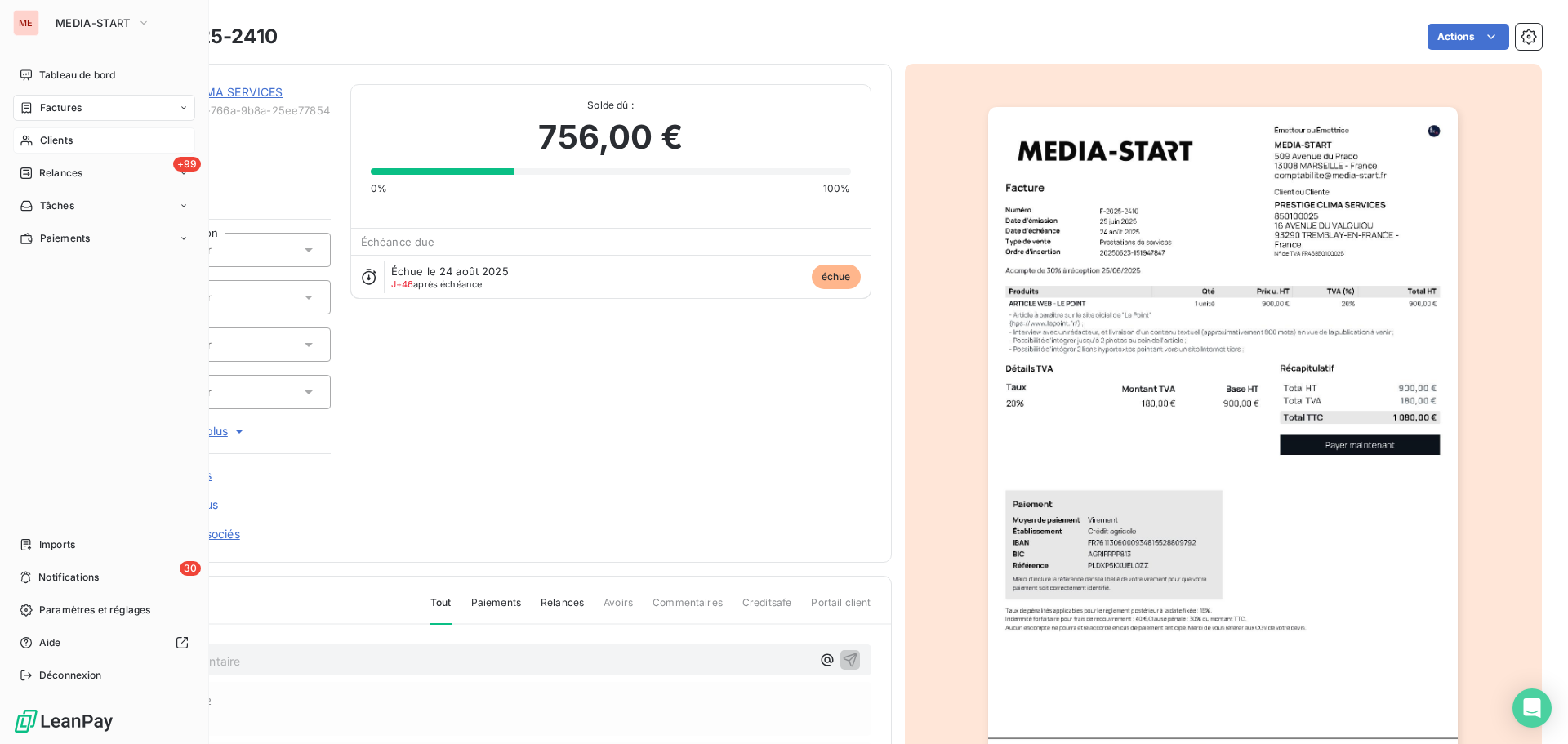
click at [30, 142] on icon at bounding box center [26, 141] width 11 height 10
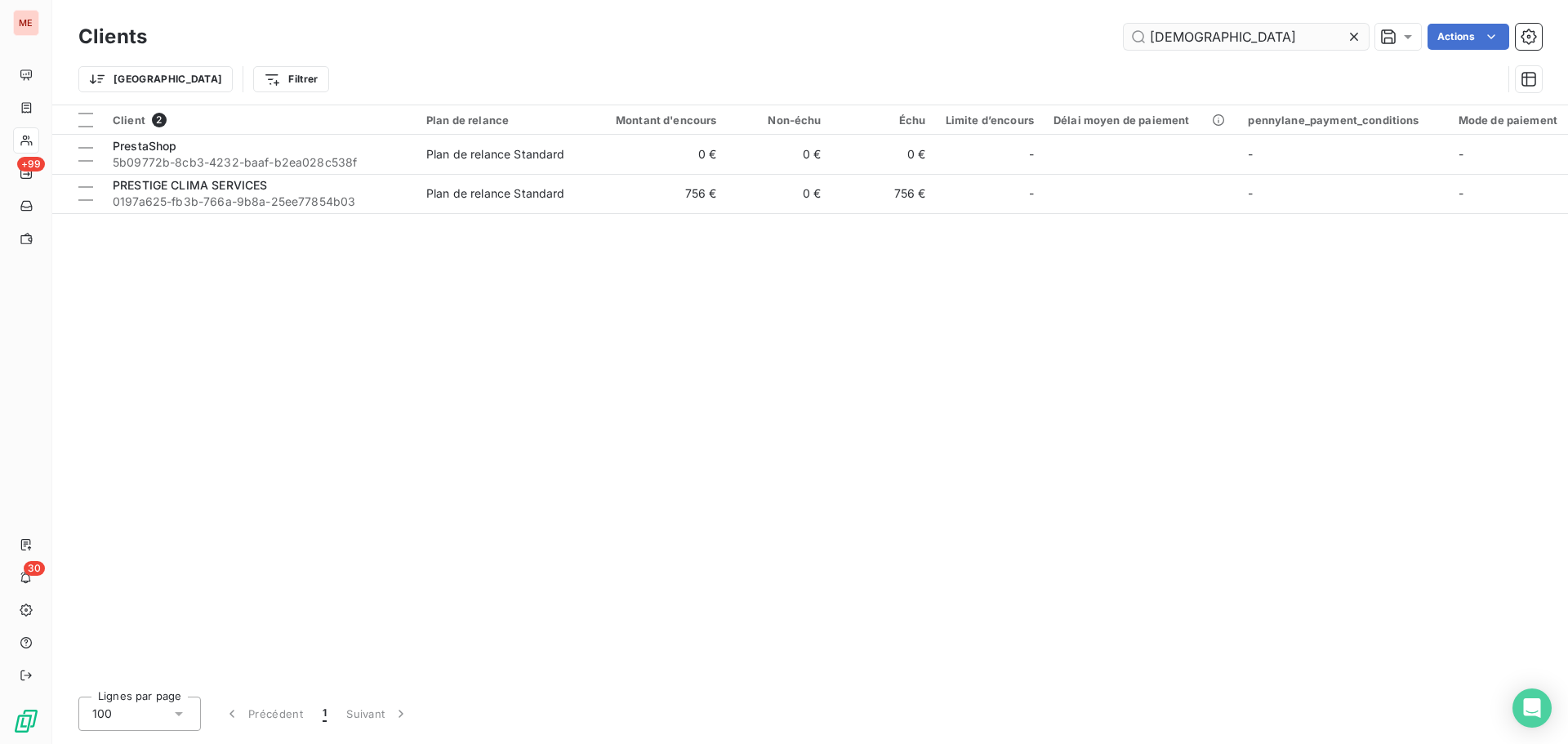
click at [1194, 34] on input "[DEMOGRAPHIC_DATA]" at bounding box center [1247, 37] width 245 height 26
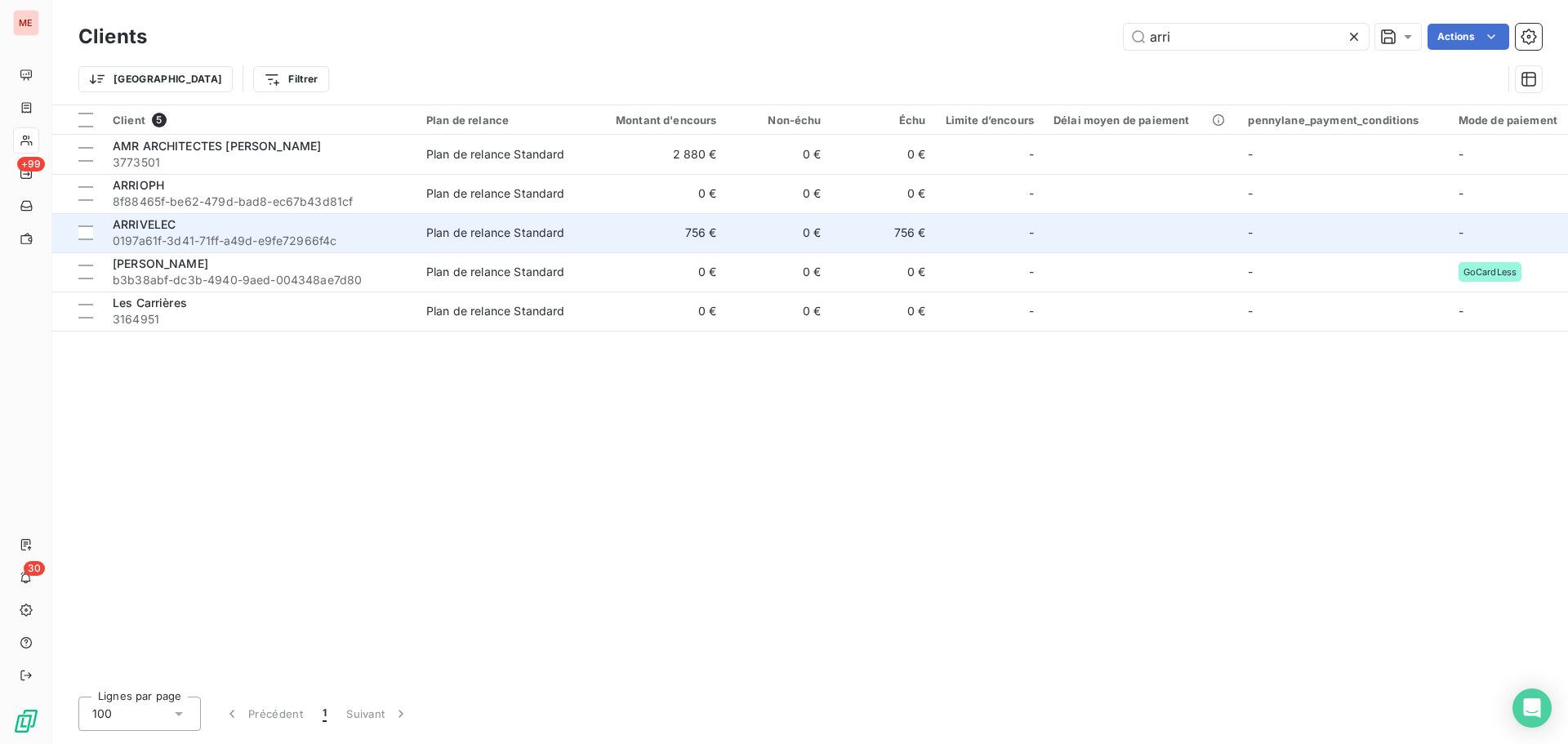
type input "arri"
click at [341, 234] on span "0197a61f-3d41-71ff-a49d-e9fe72966f4c" at bounding box center [260, 241] width 294 height 17
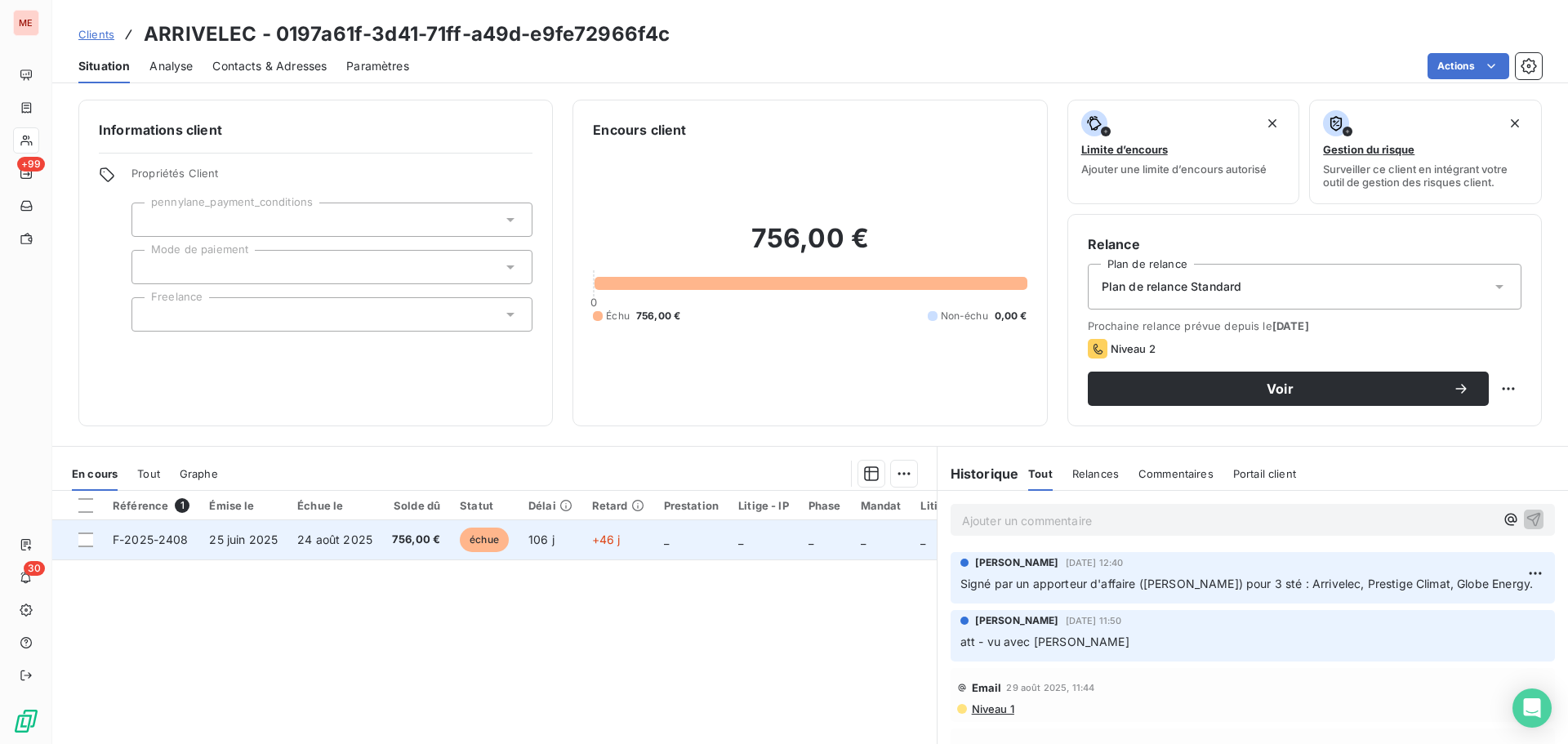
click at [440, 540] on td "756,00 €" at bounding box center [416, 540] width 68 height 39
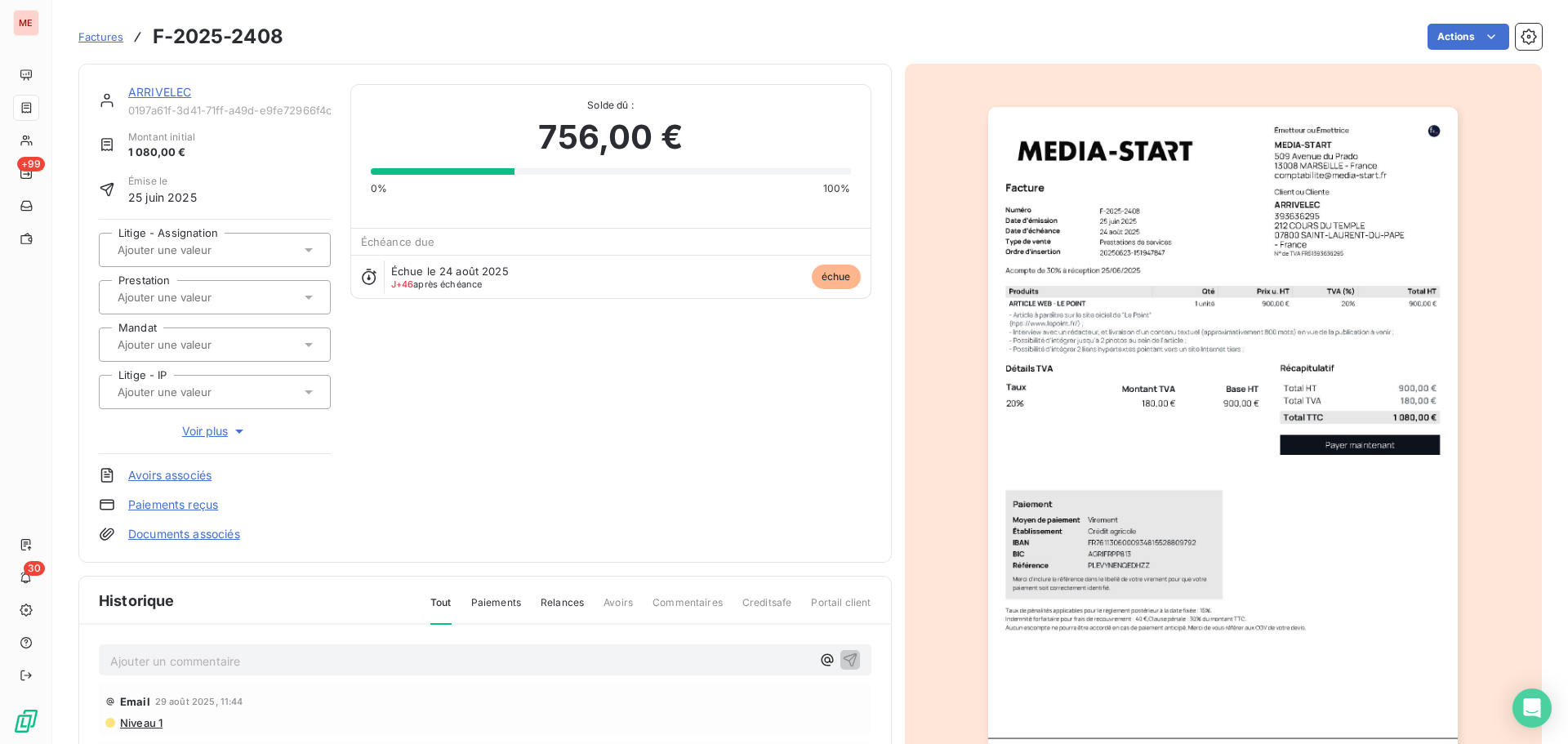
click at [1297, 219] on img "button" at bounding box center [1223, 439] width 470 height 665
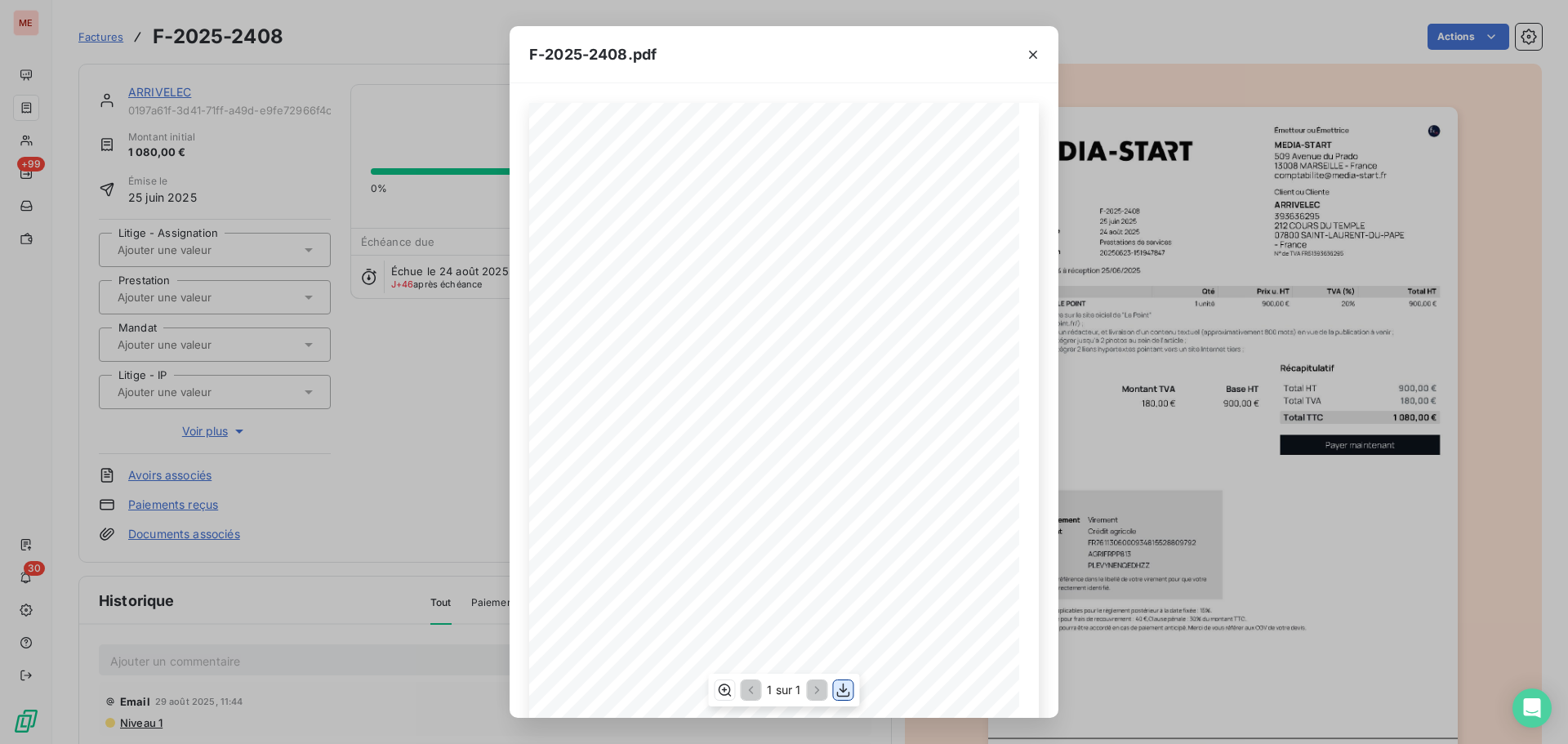
click at [844, 684] on icon "button" at bounding box center [844, 690] width 17 height 17
click at [454, 391] on div "F-2025-2408.pdf 900,00 € 180,00 € 1 080,00 € Émetteur ou Émettrice MEDIA-START …" at bounding box center [784, 372] width 1568 height 744
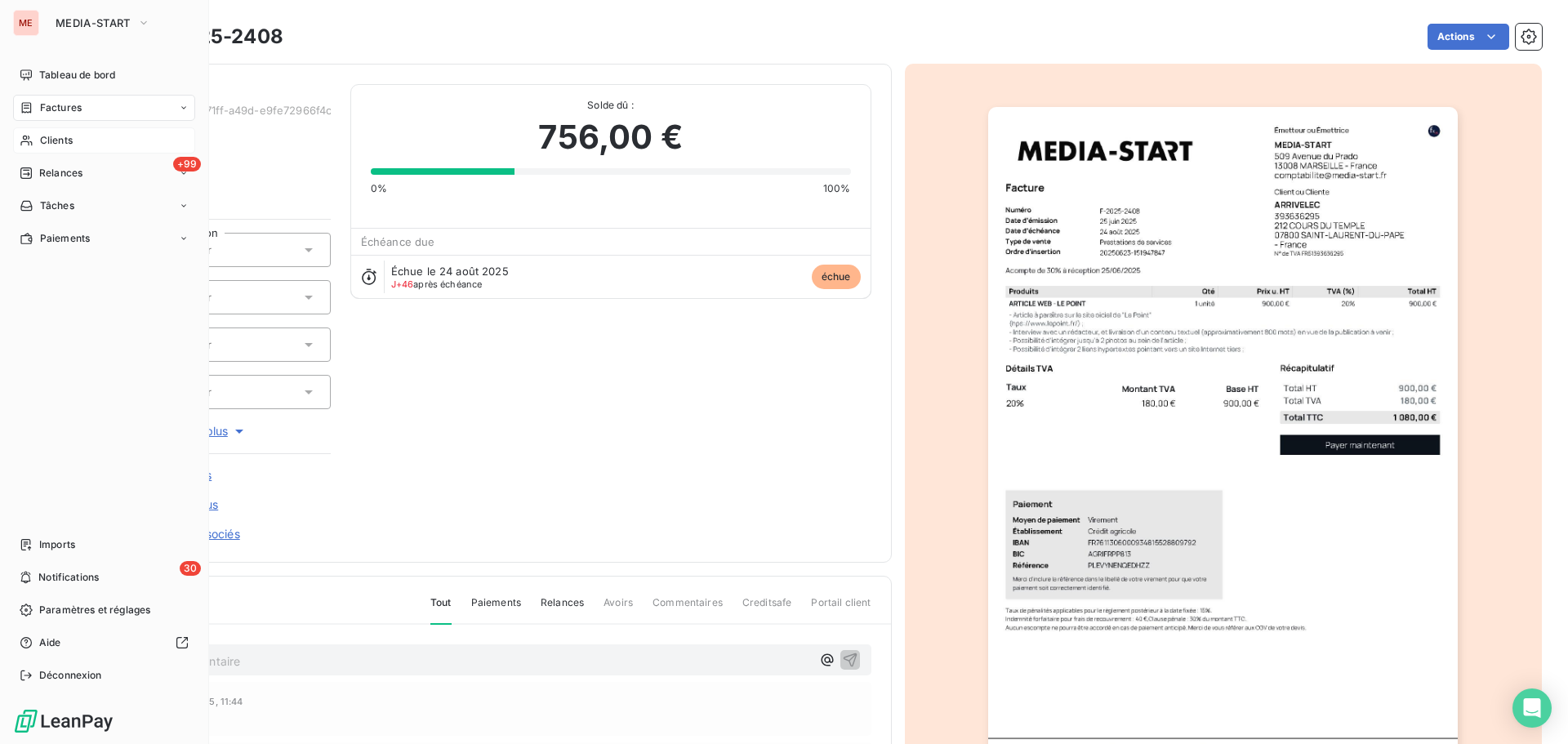
click at [27, 143] on icon at bounding box center [27, 140] width 14 height 13
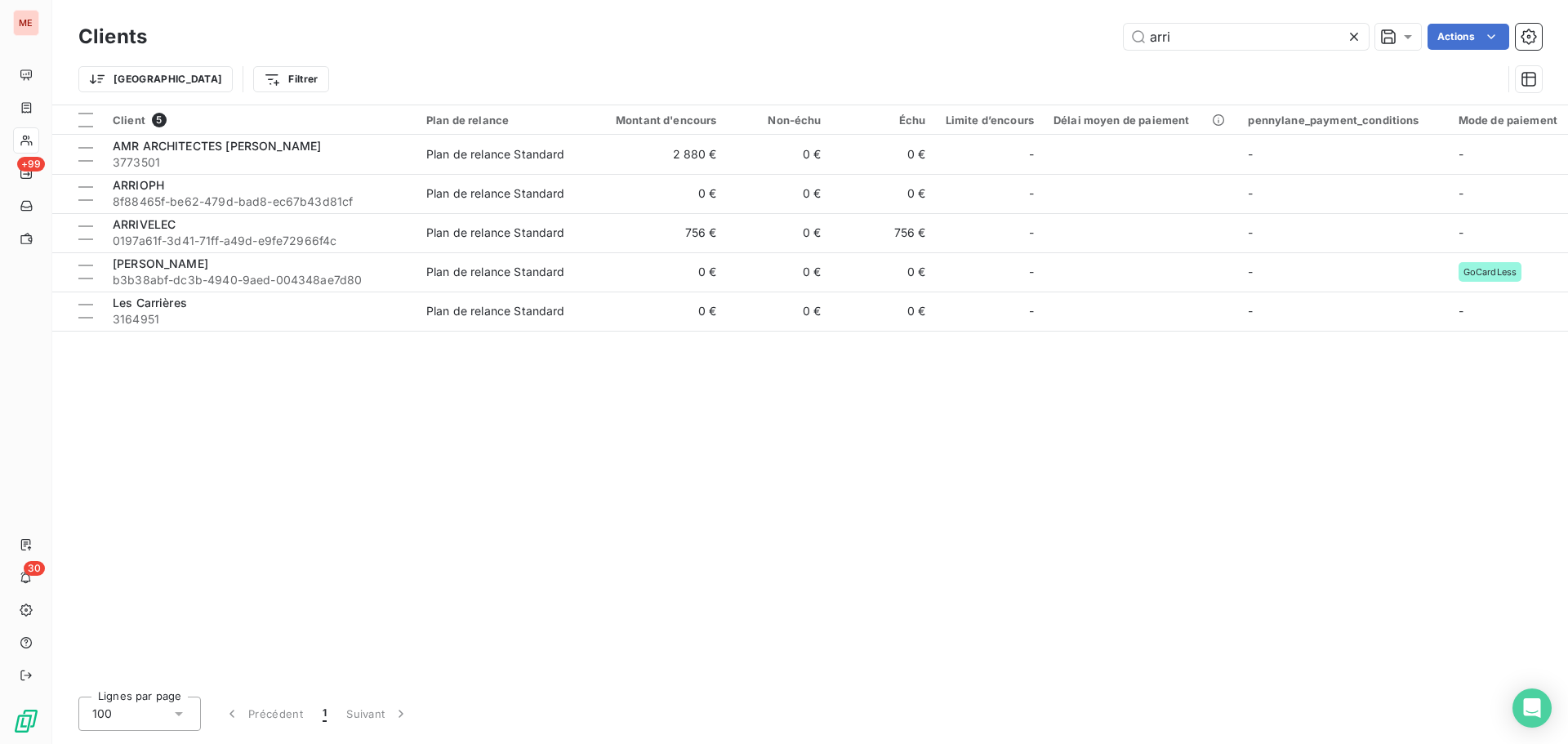
click at [1355, 32] on icon at bounding box center [1353, 37] width 17 height 17
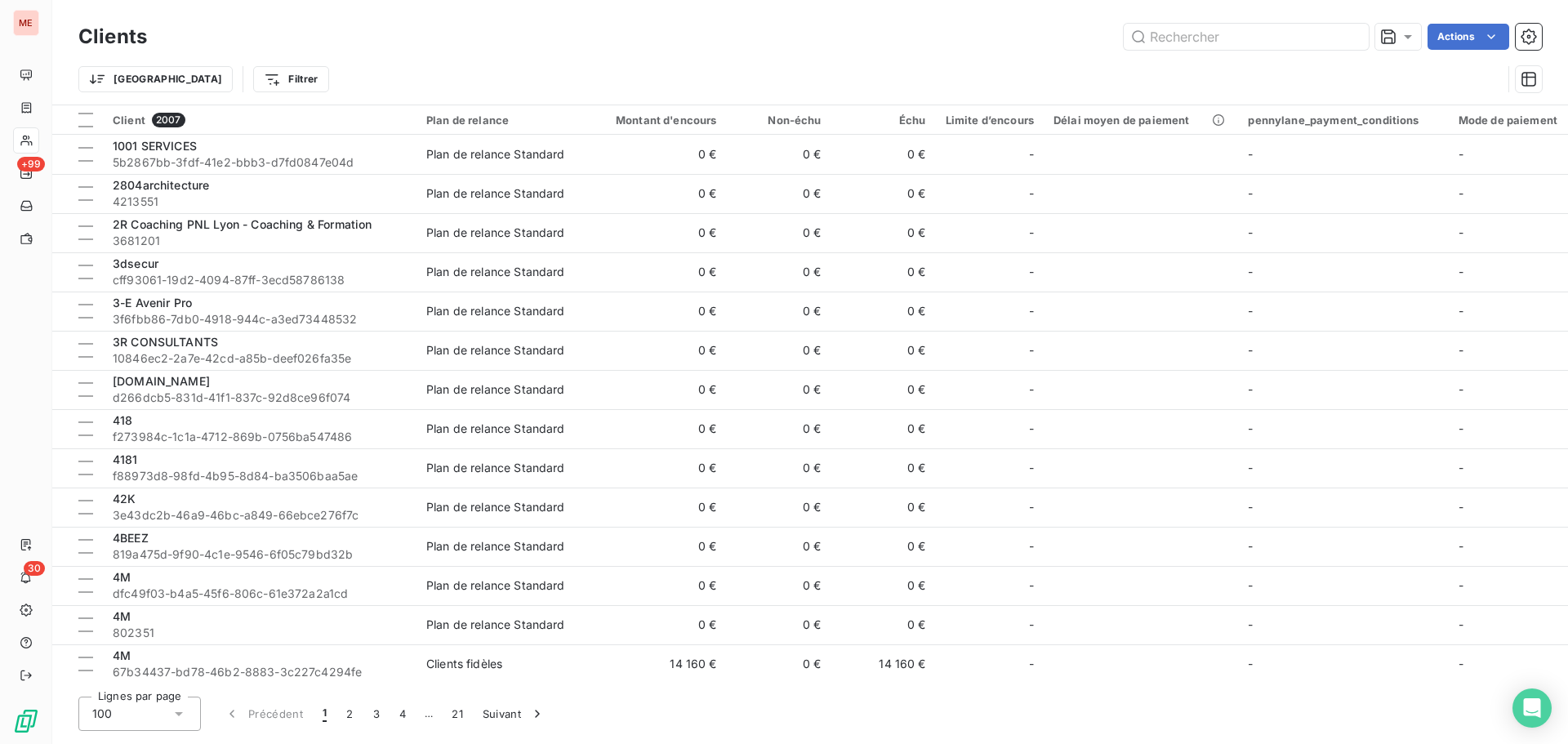
click at [398, 34] on div "Actions" at bounding box center [854, 37] width 1375 height 26
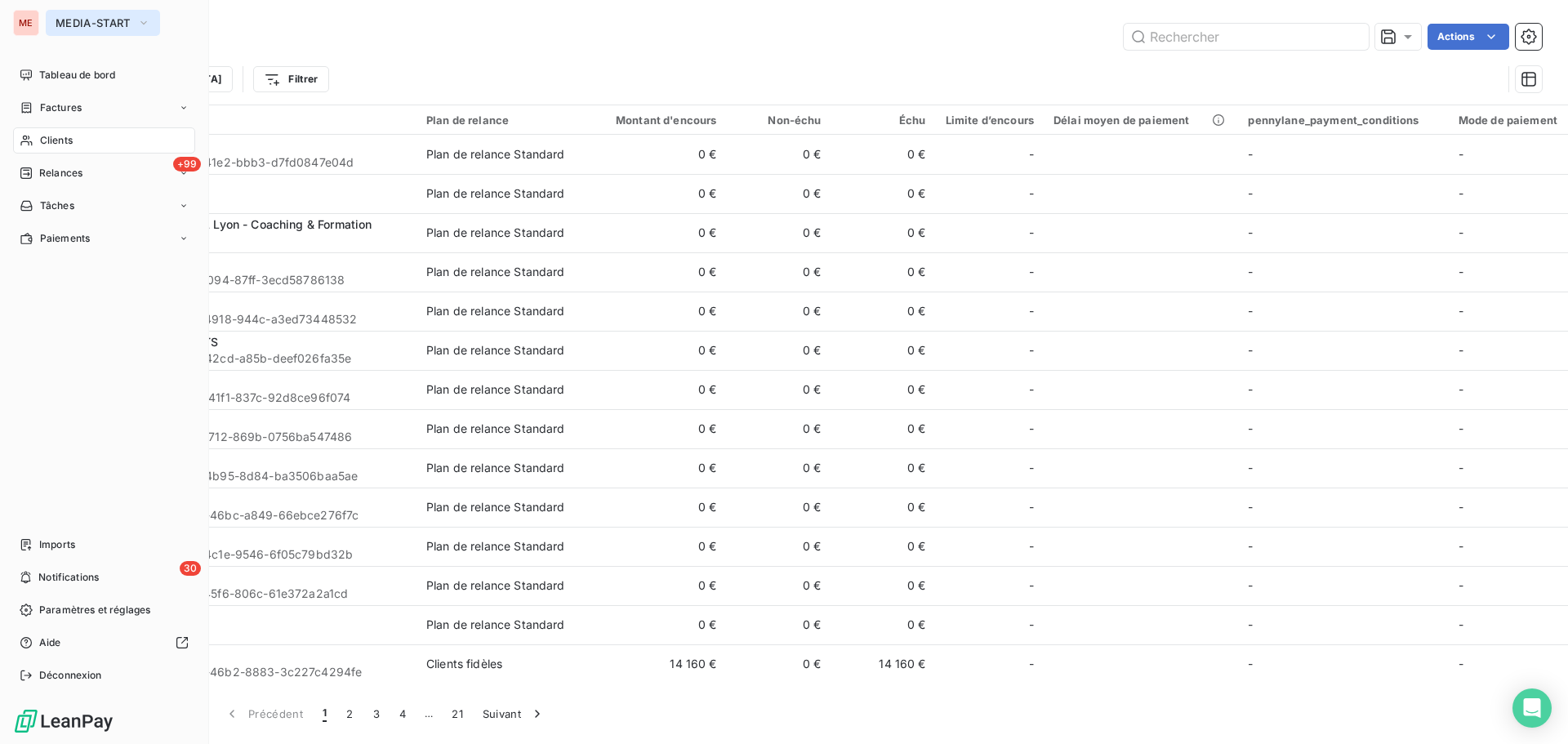
click at [55, 34] on button "MEDIA-START" at bounding box center [103, 23] width 115 height 26
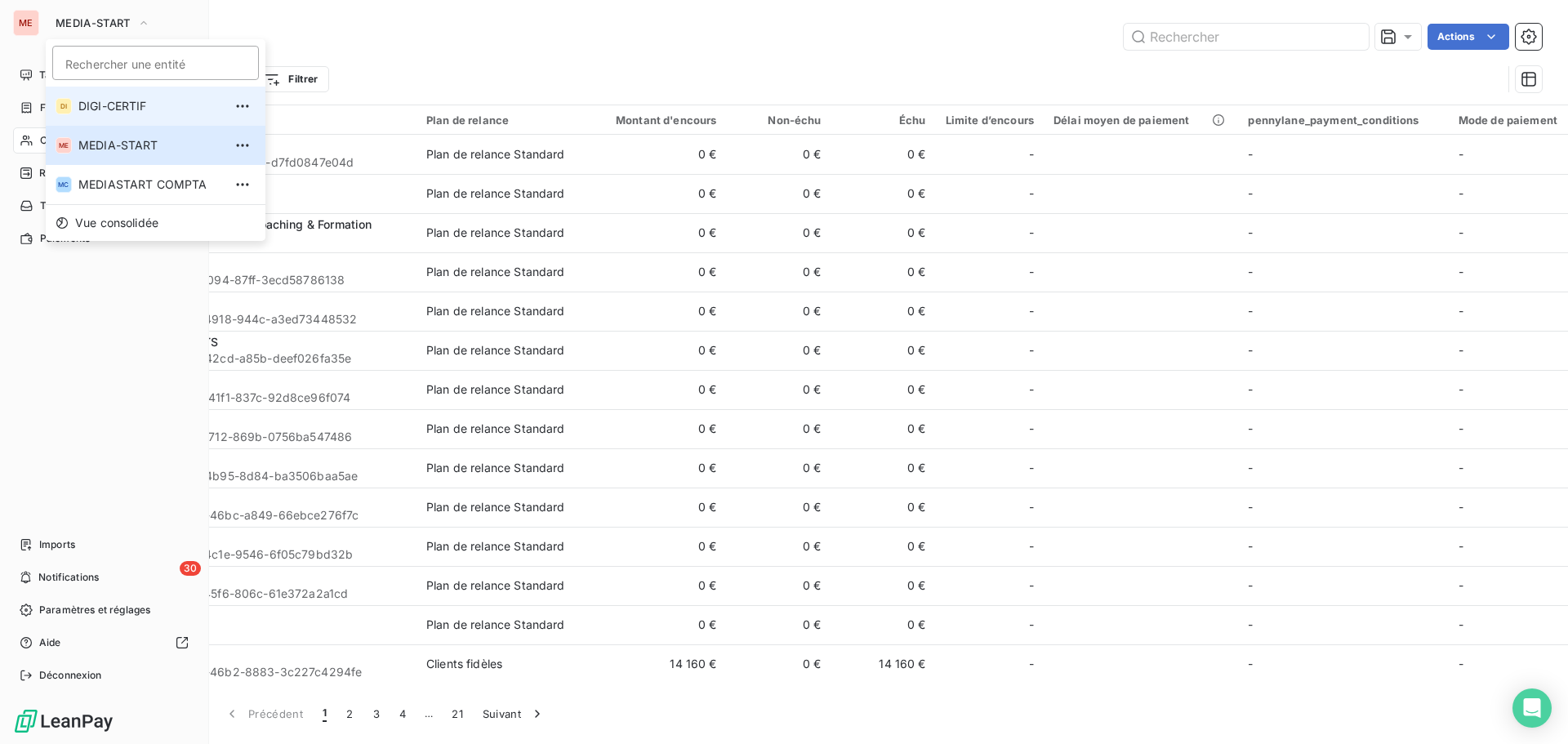
click at [118, 115] on li "DI DIGI-CERTIF" at bounding box center [155, 106] width 220 height 39
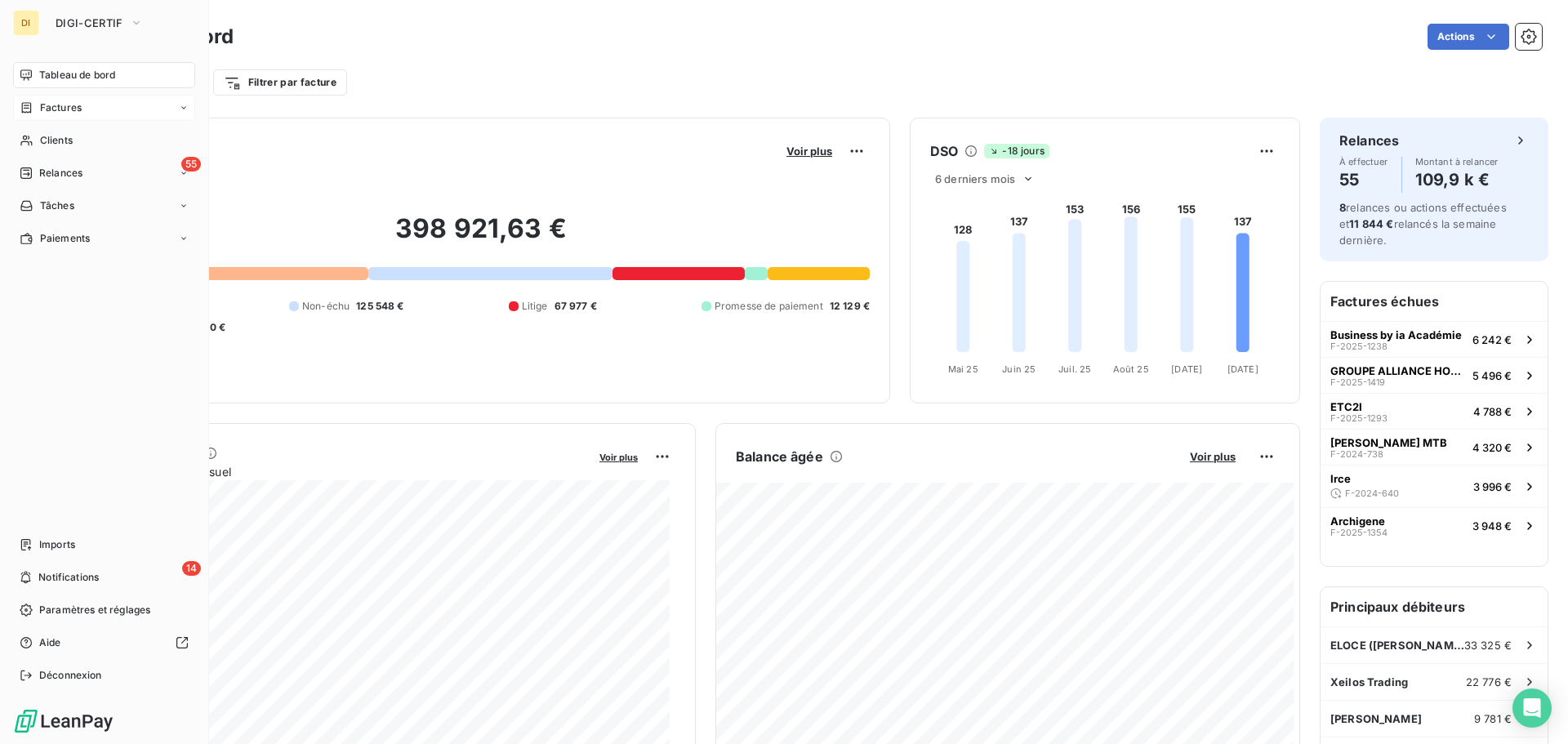
click at [70, 116] on div "Factures" at bounding box center [104, 108] width 182 height 26
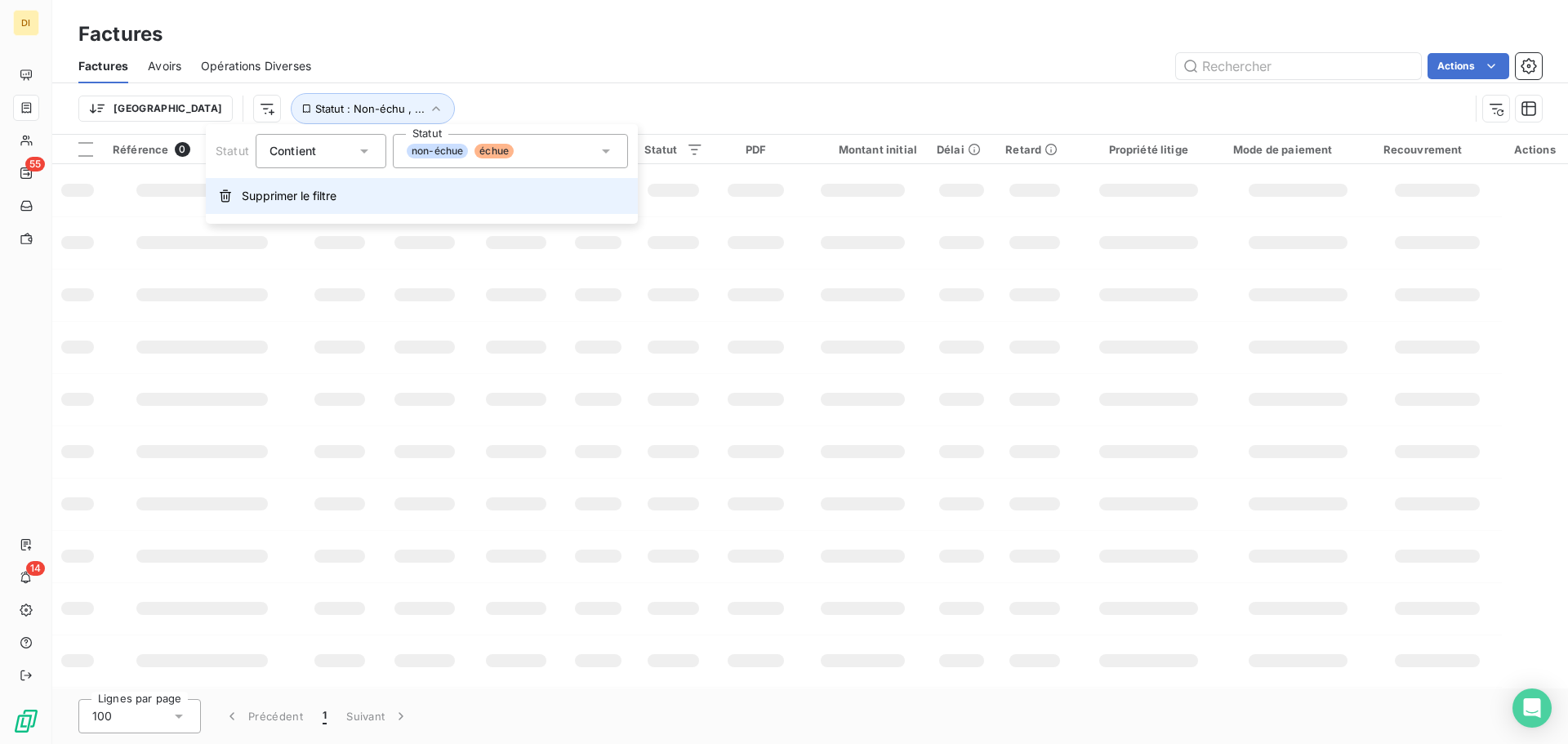
click at [282, 198] on span "Supprimer le filtre" at bounding box center [288, 196] width 95 height 17
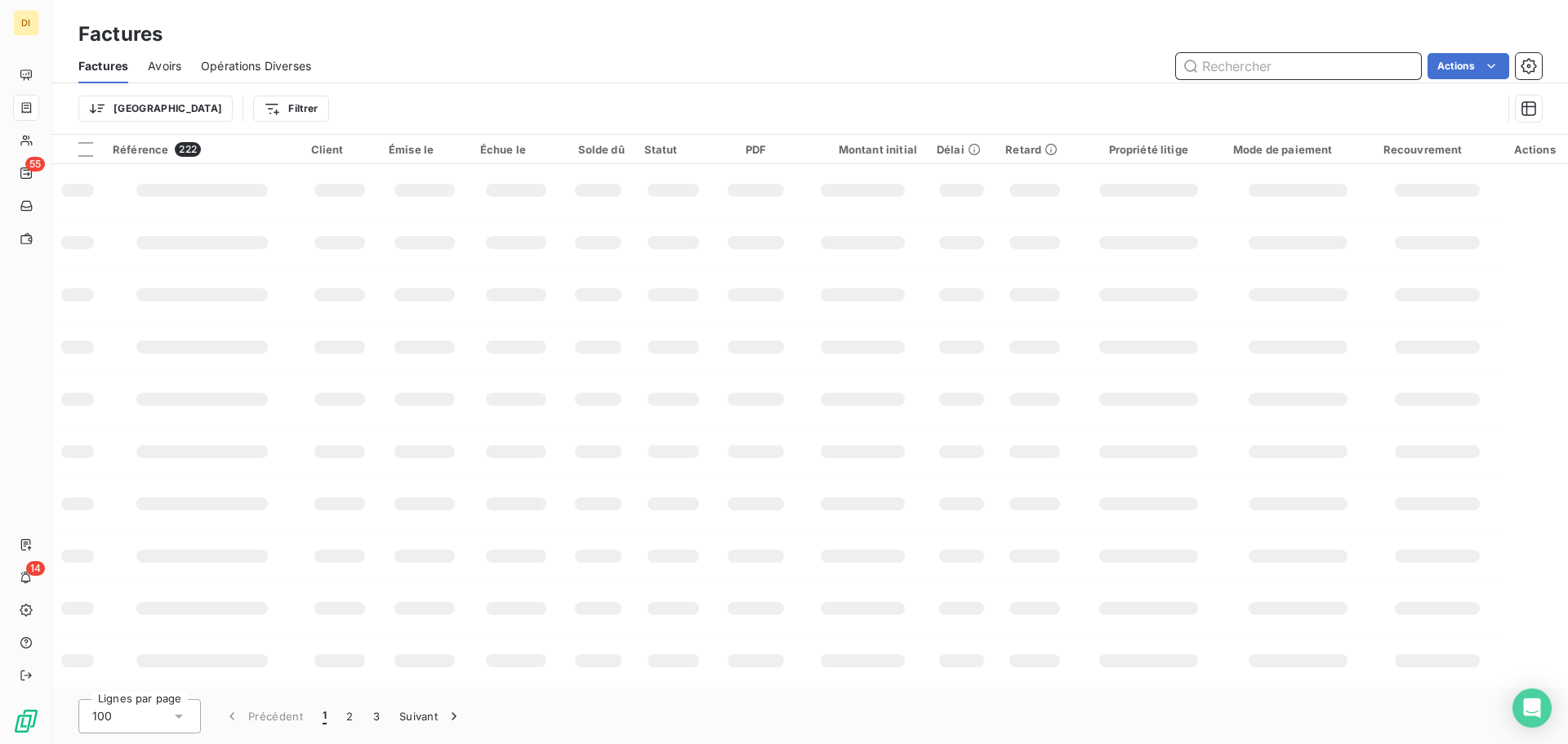
click at [1253, 61] on input "text" at bounding box center [1299, 66] width 245 height 26
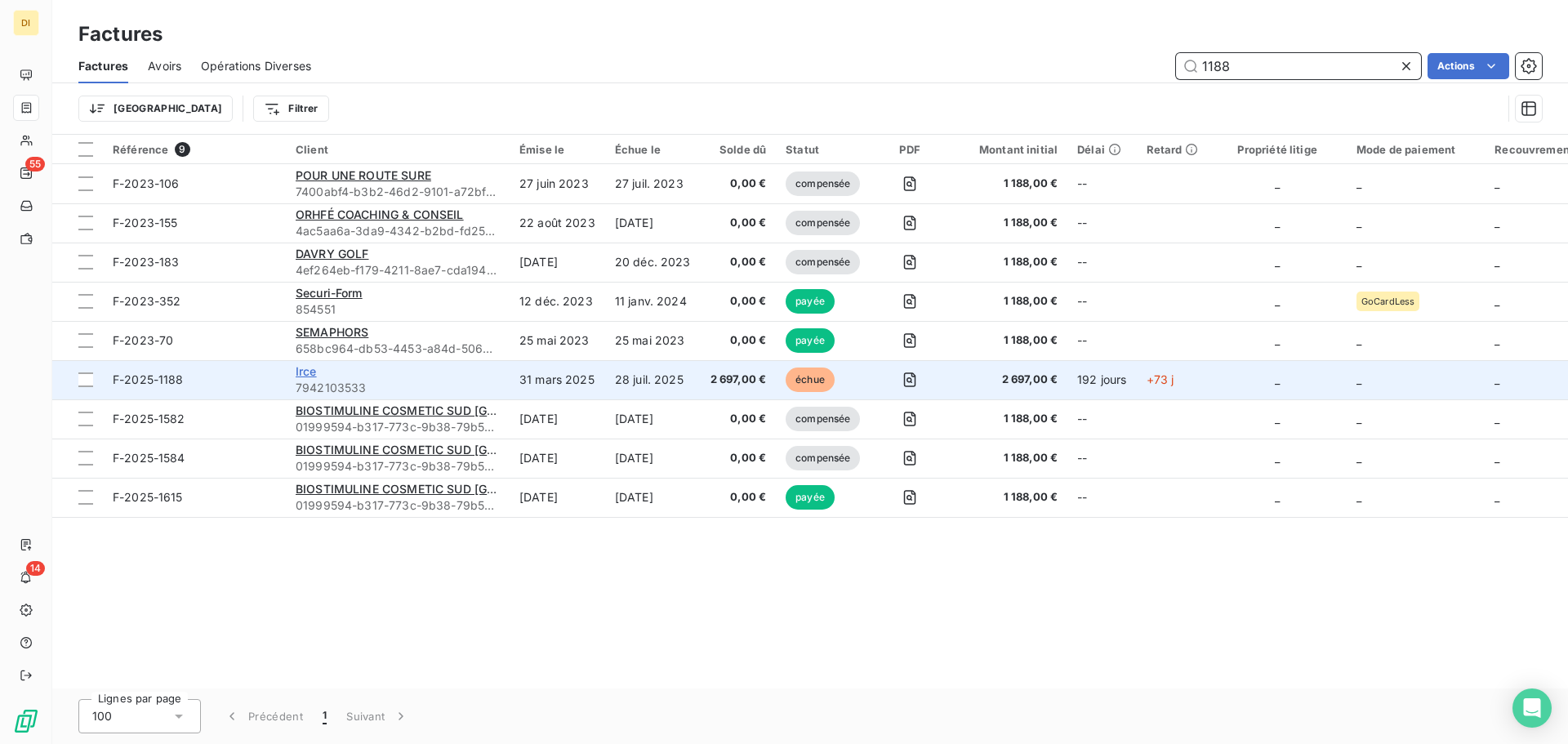
type input "1188"
click at [309, 372] on span "Irce" at bounding box center [306, 371] width 21 height 14
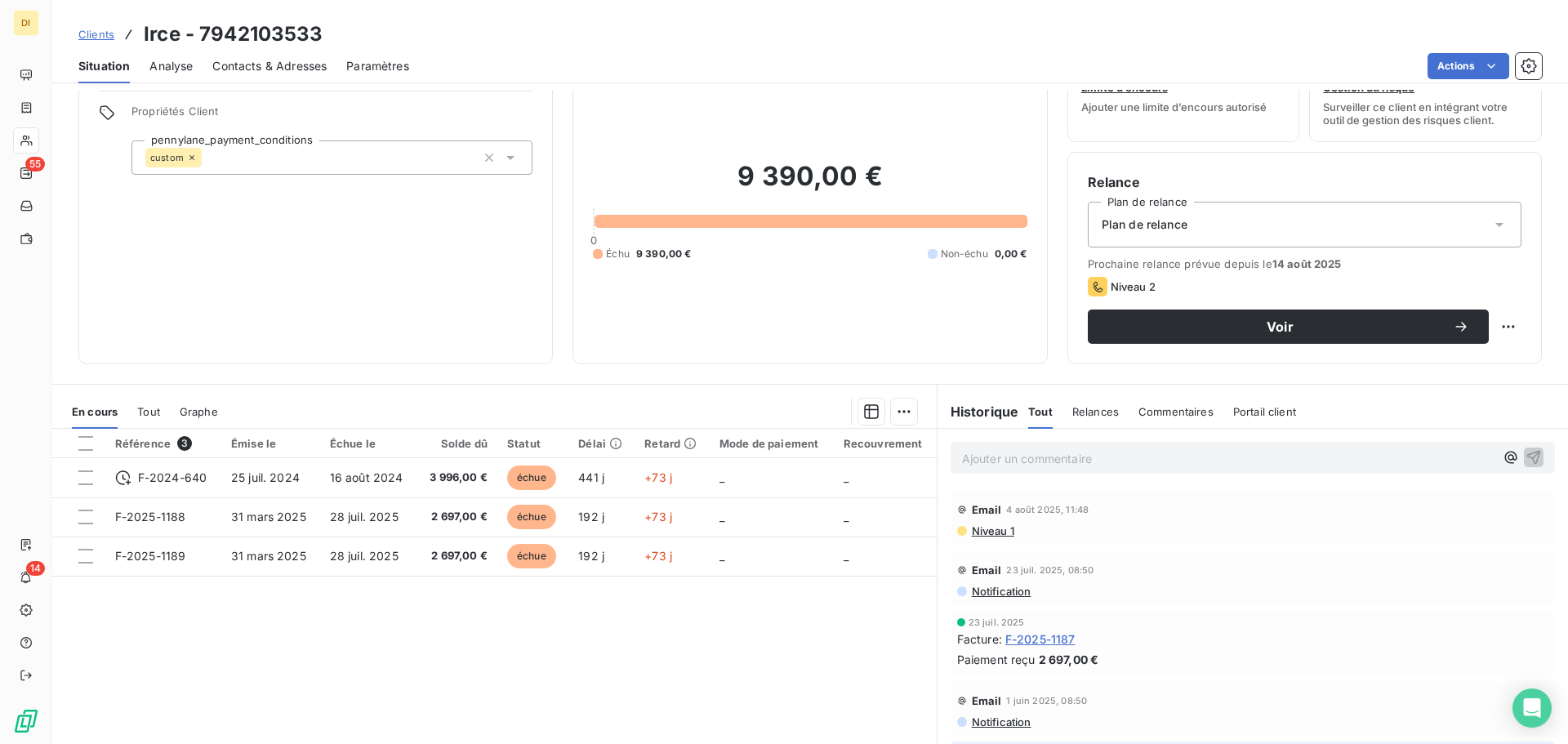
scroll to position [63, 0]
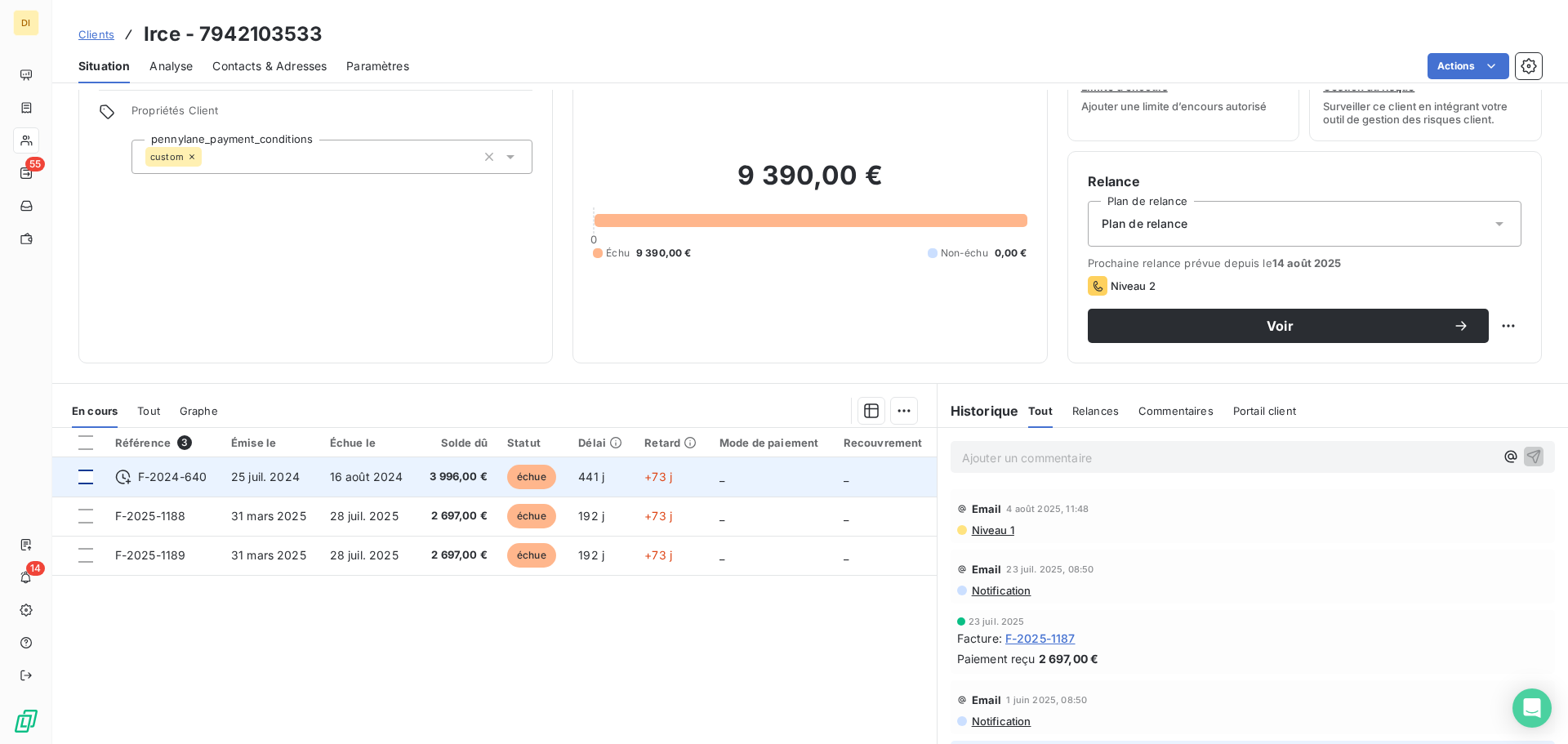
click at [84, 475] on div at bounding box center [85, 477] width 15 height 15
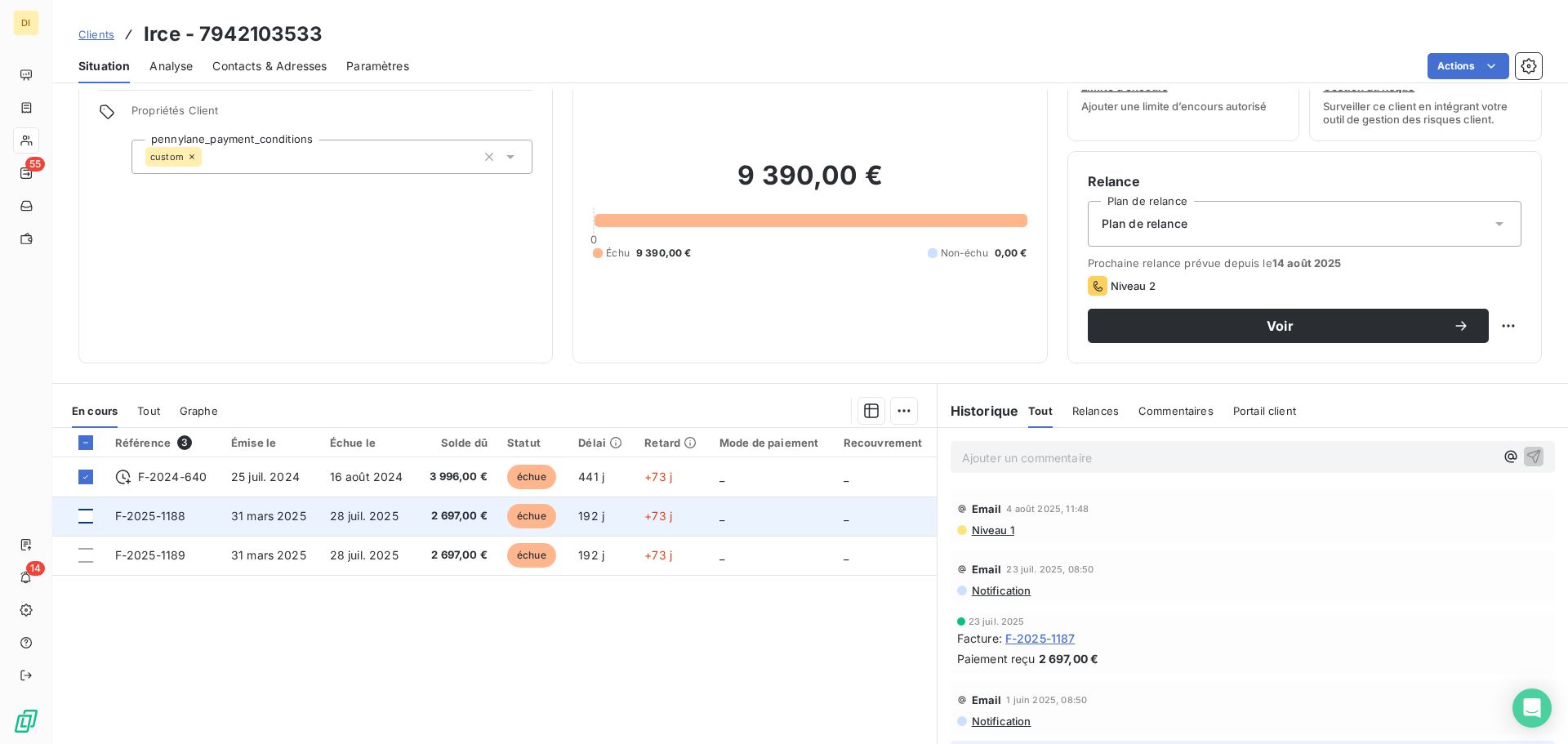
click at [83, 512] on div at bounding box center [85, 516] width 15 height 15
